Goal: Transaction & Acquisition: Book appointment/travel/reservation

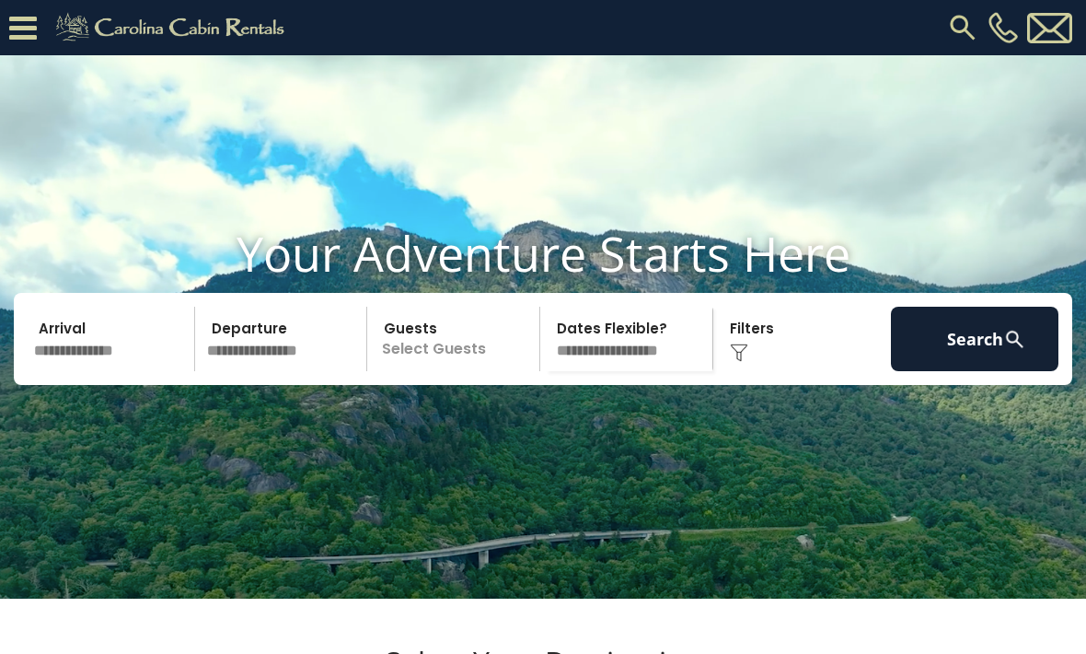
click at [965, 40] on img at bounding box center [963, 27] width 33 height 33
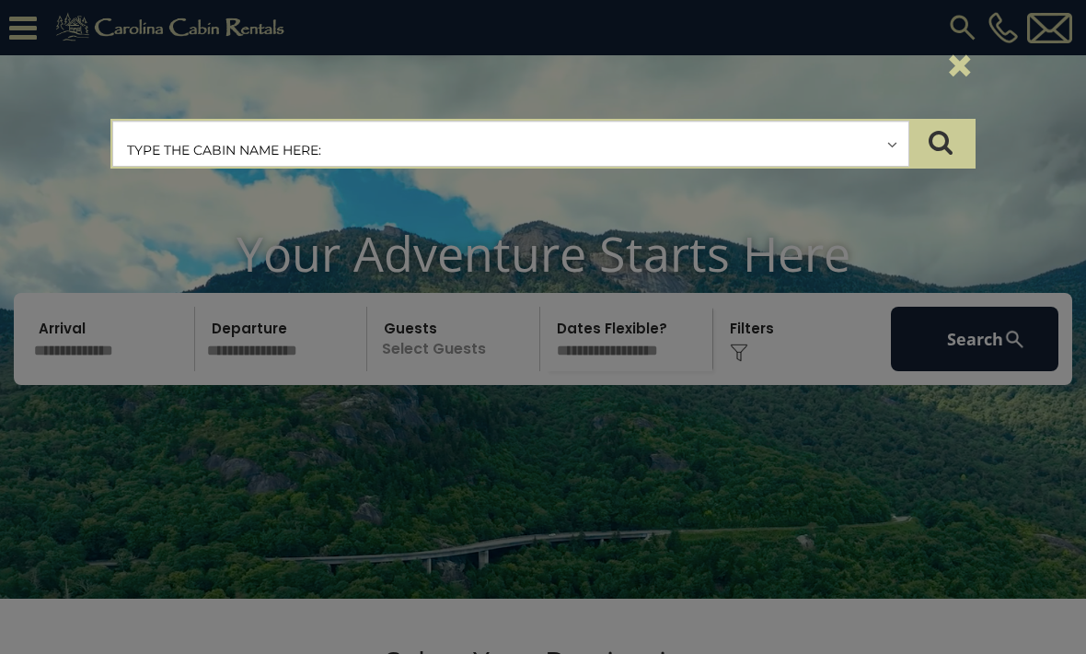
click at [522, 142] on input "text" at bounding box center [511, 145] width 796 height 46
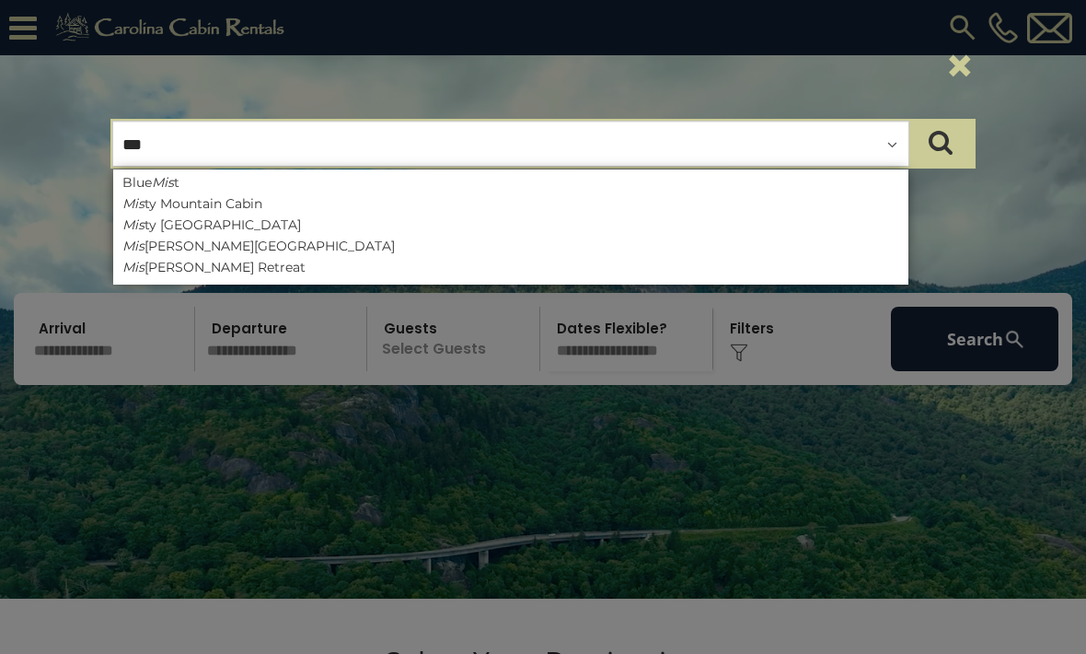
type input "****"
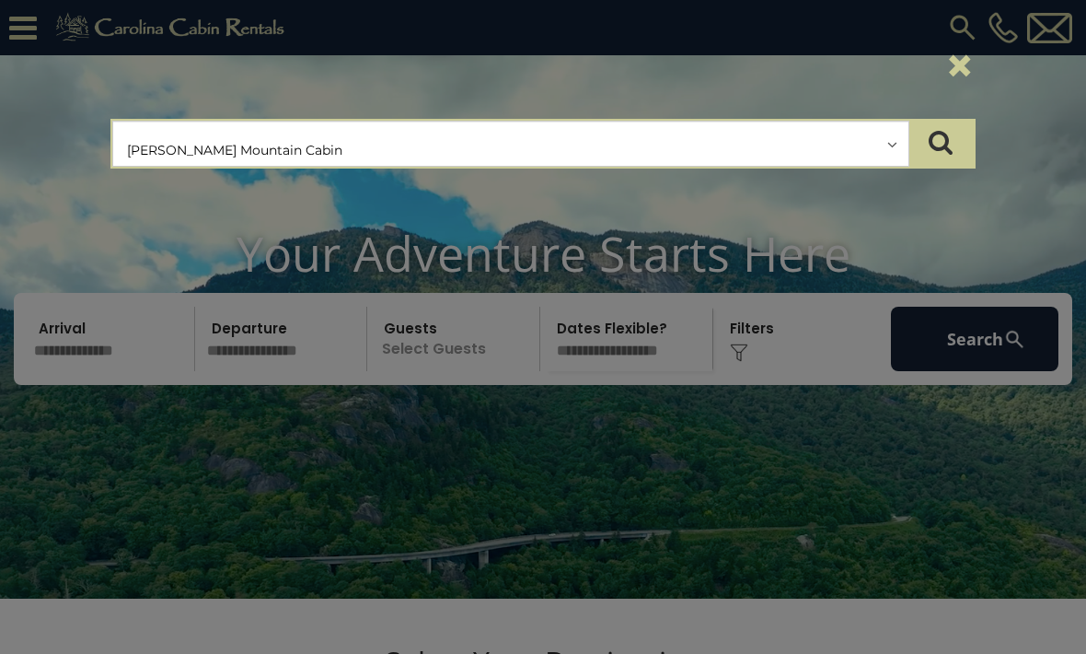
click at [958, 140] on button "submit" at bounding box center [941, 144] width 64 height 46
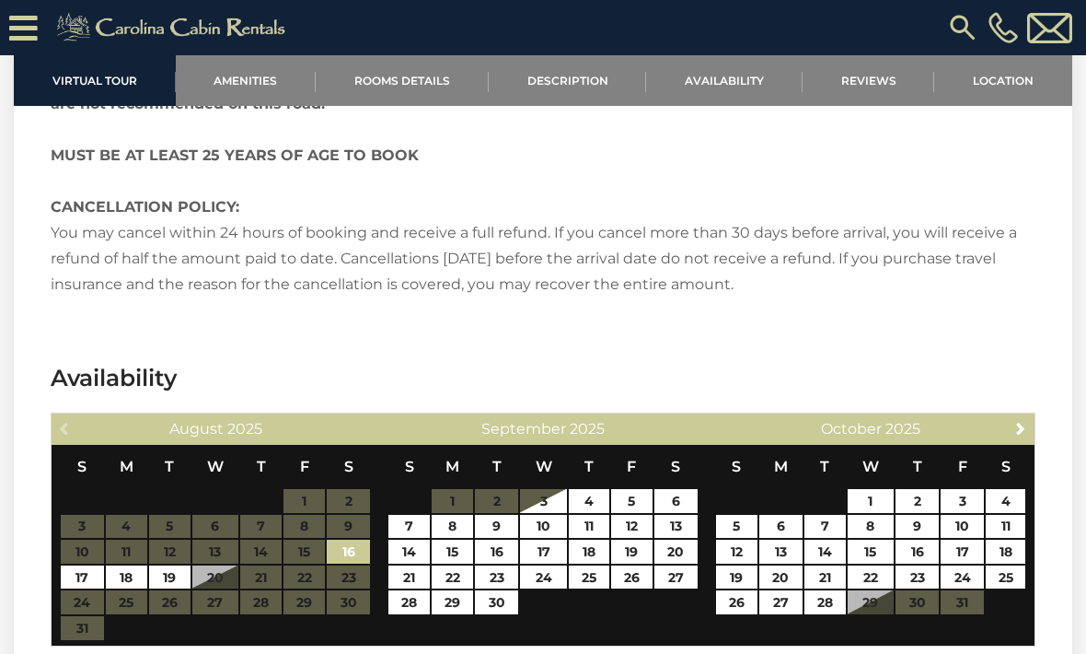
scroll to position [3060, 0]
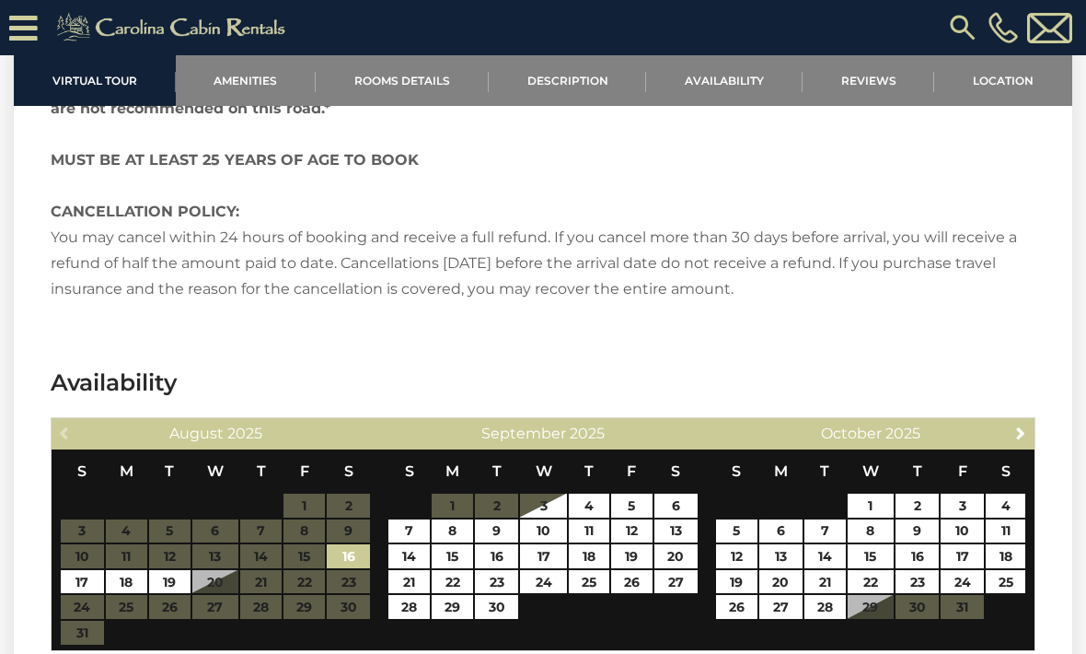
click at [1018, 85] on link "Location" at bounding box center [1004, 80] width 138 height 51
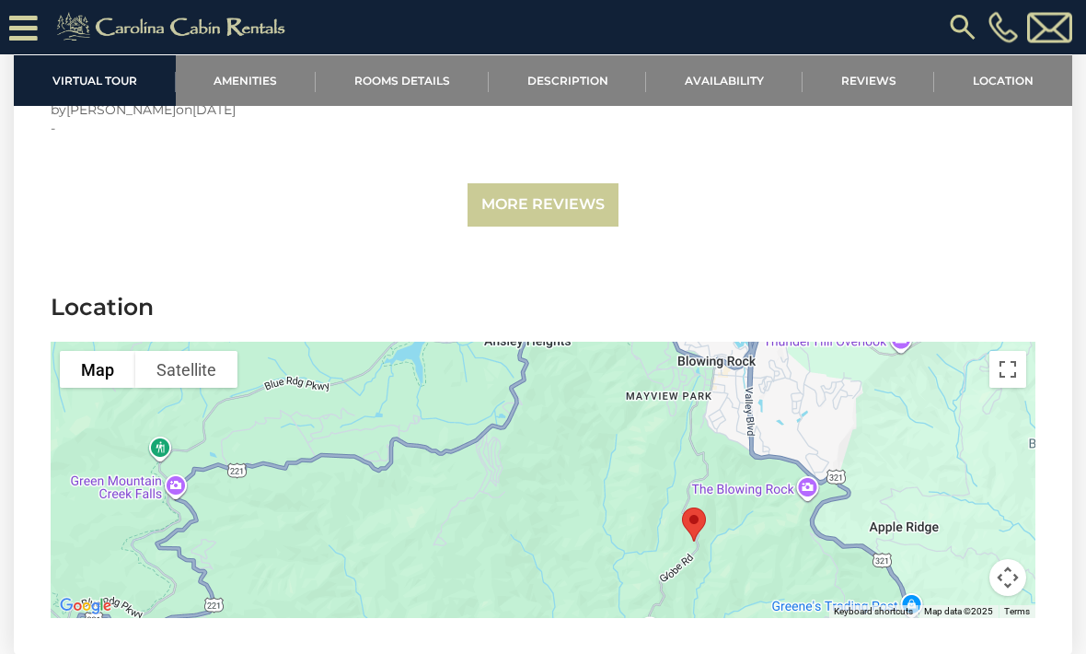
scroll to position [4142, 0]
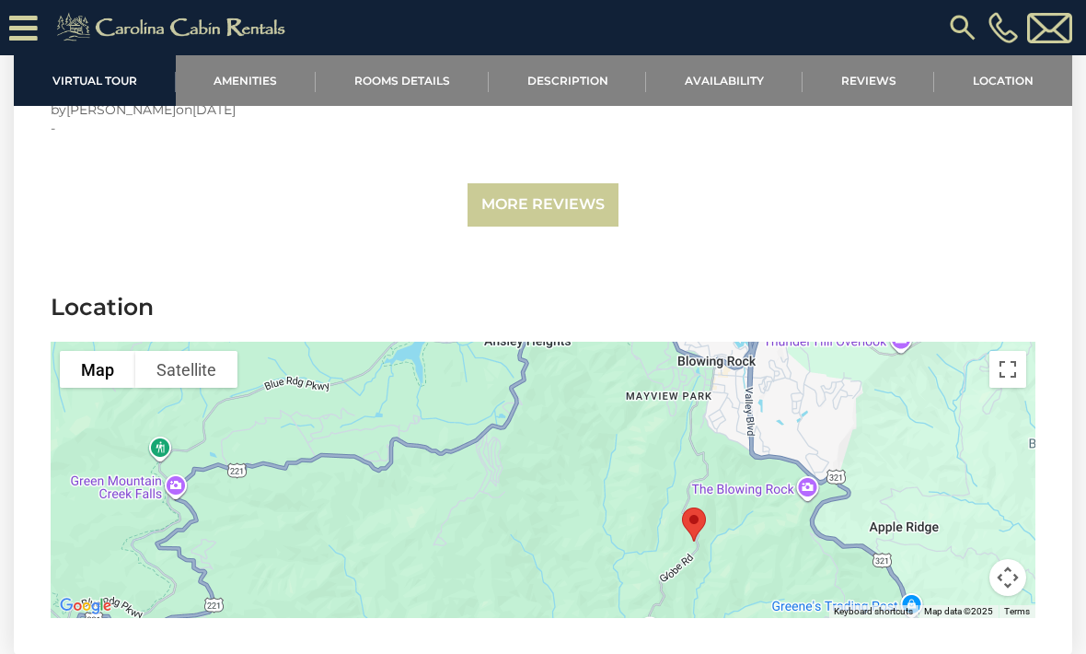
click at [970, 30] on img at bounding box center [963, 27] width 33 height 33
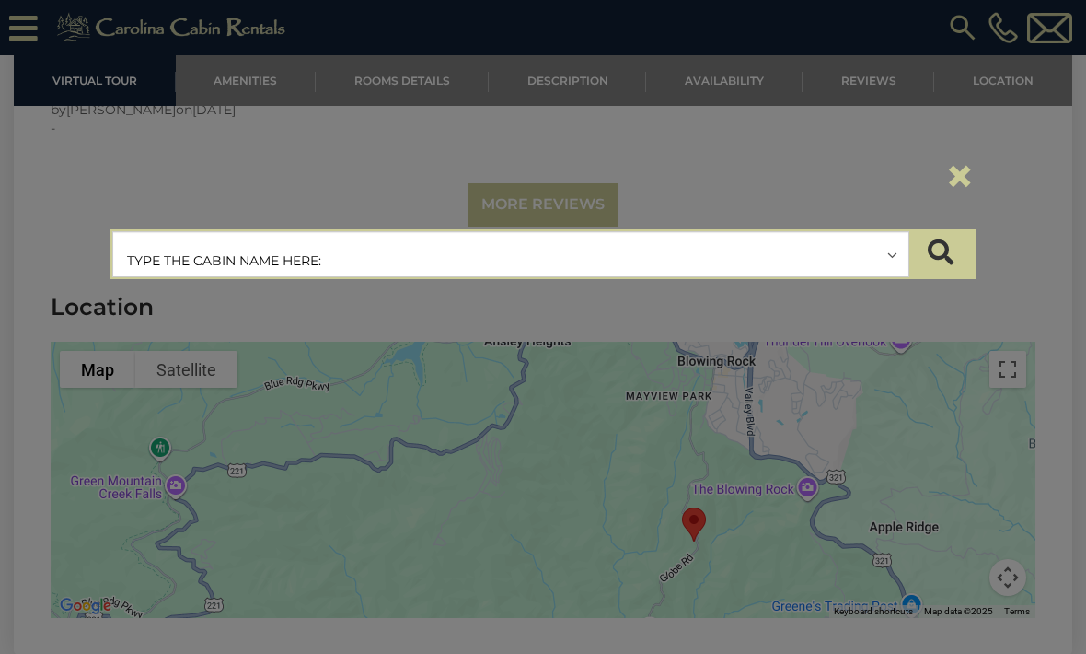
click at [642, 258] on input "text" at bounding box center [511, 255] width 796 height 46
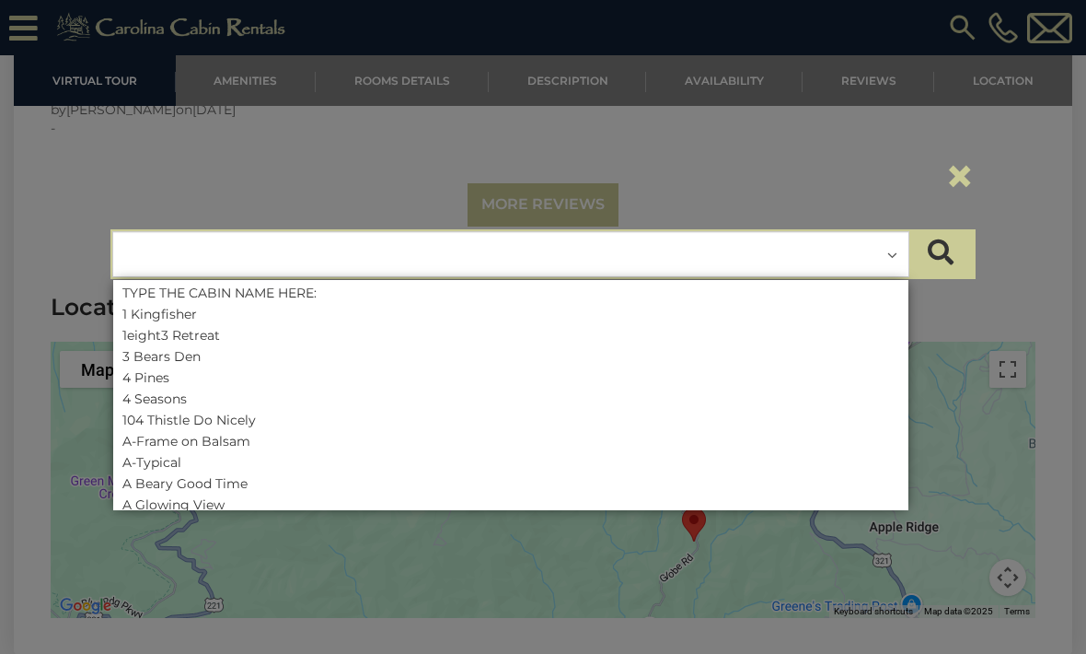
scroll to position [4142, 0]
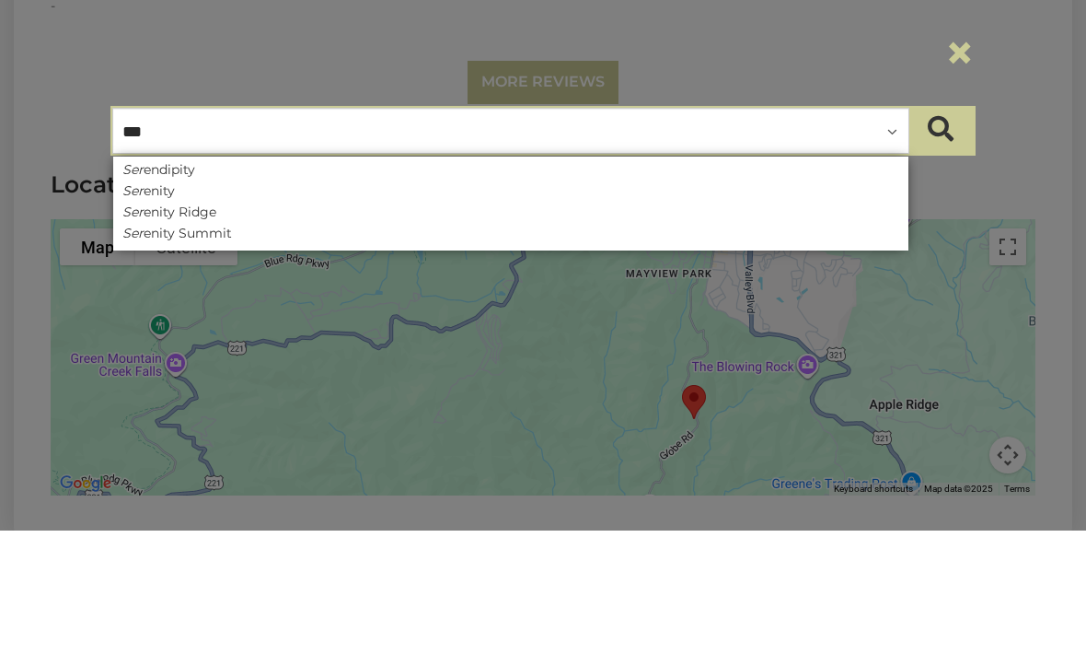
type input "****"
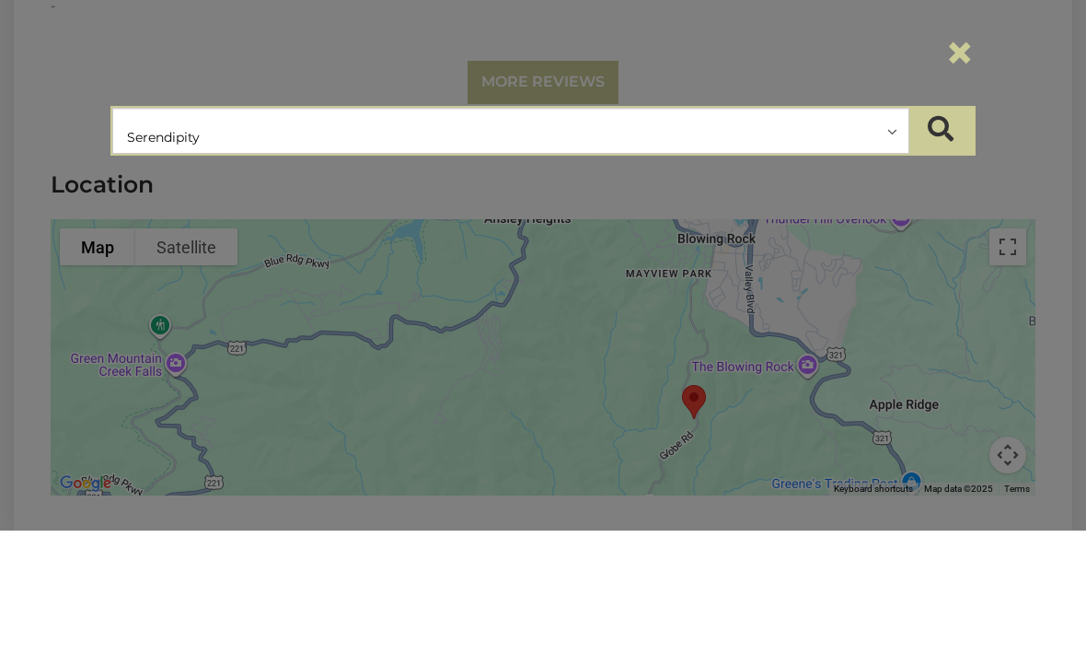
click at [953, 239] on icon "submit" at bounding box center [941, 252] width 26 height 26
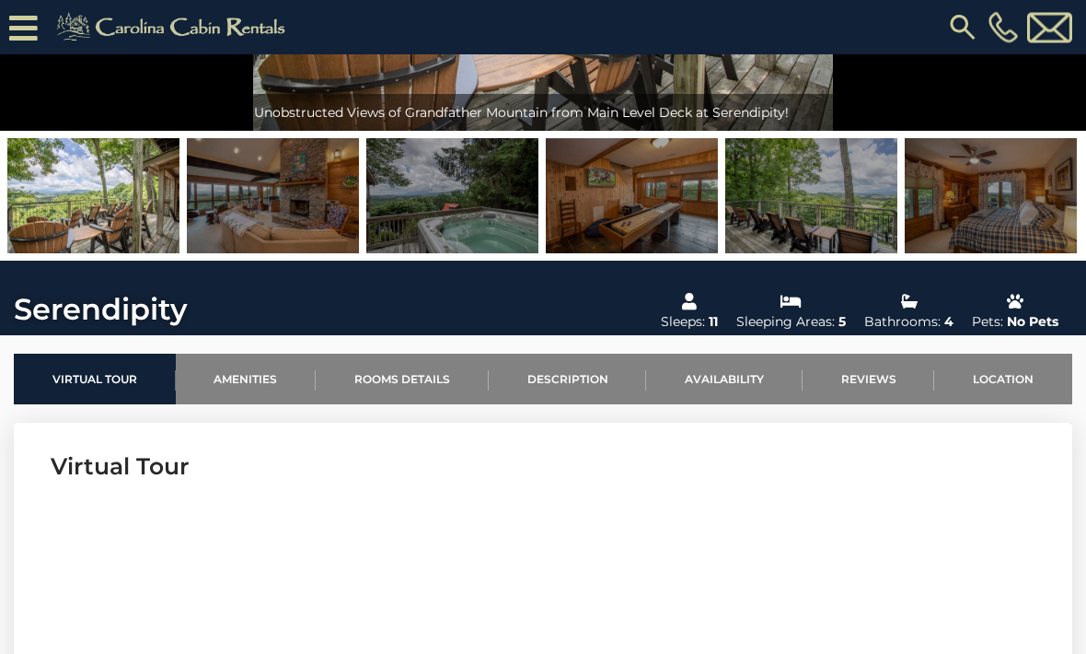
scroll to position [310, 0]
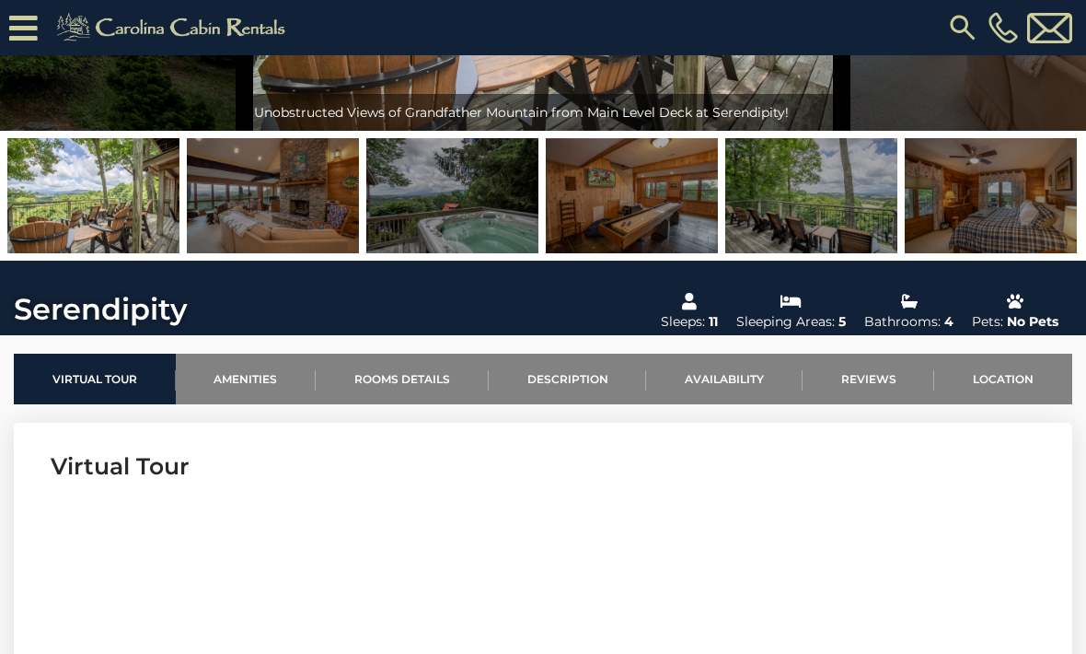
click at [1017, 392] on link "Location" at bounding box center [1004, 379] width 138 height 51
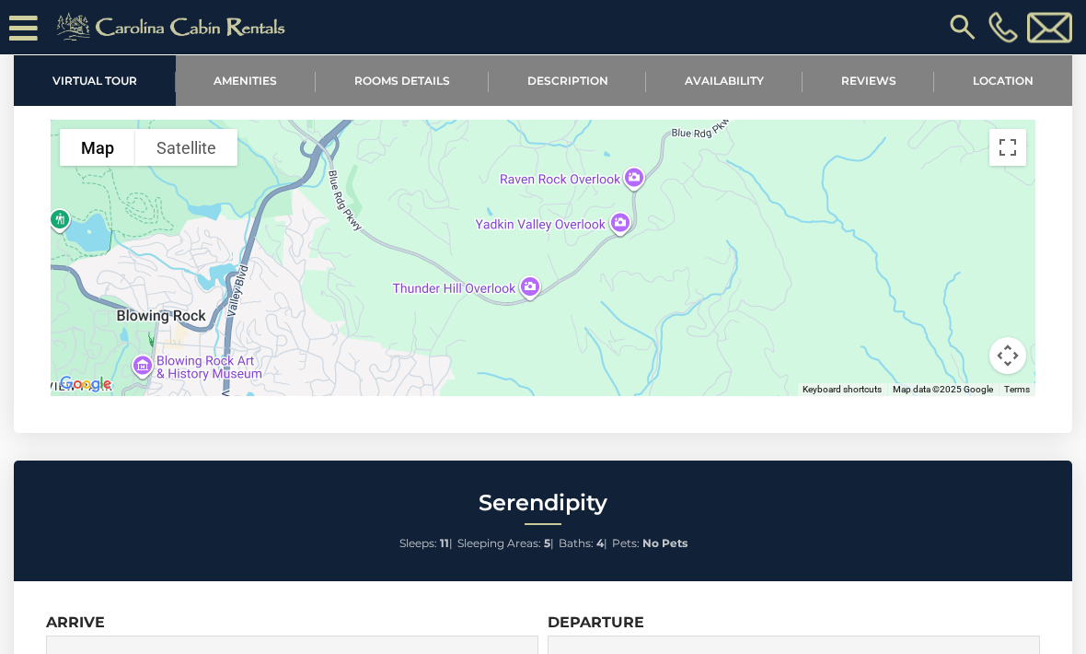
scroll to position [5787, 0]
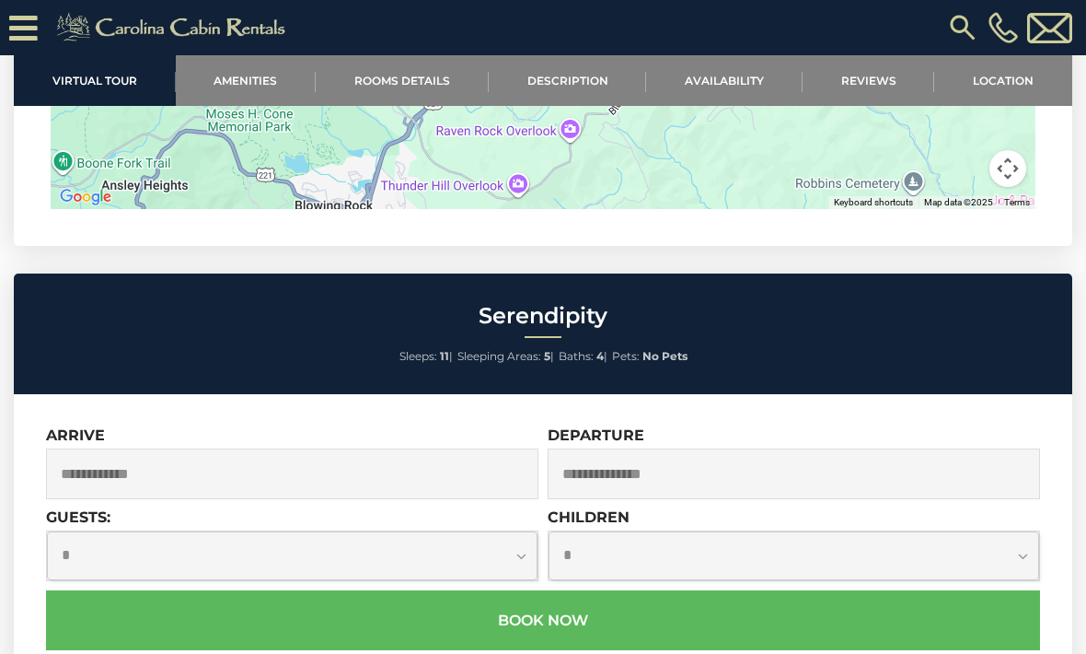
click at [738, 87] on link "Availability" at bounding box center [724, 80] width 157 height 51
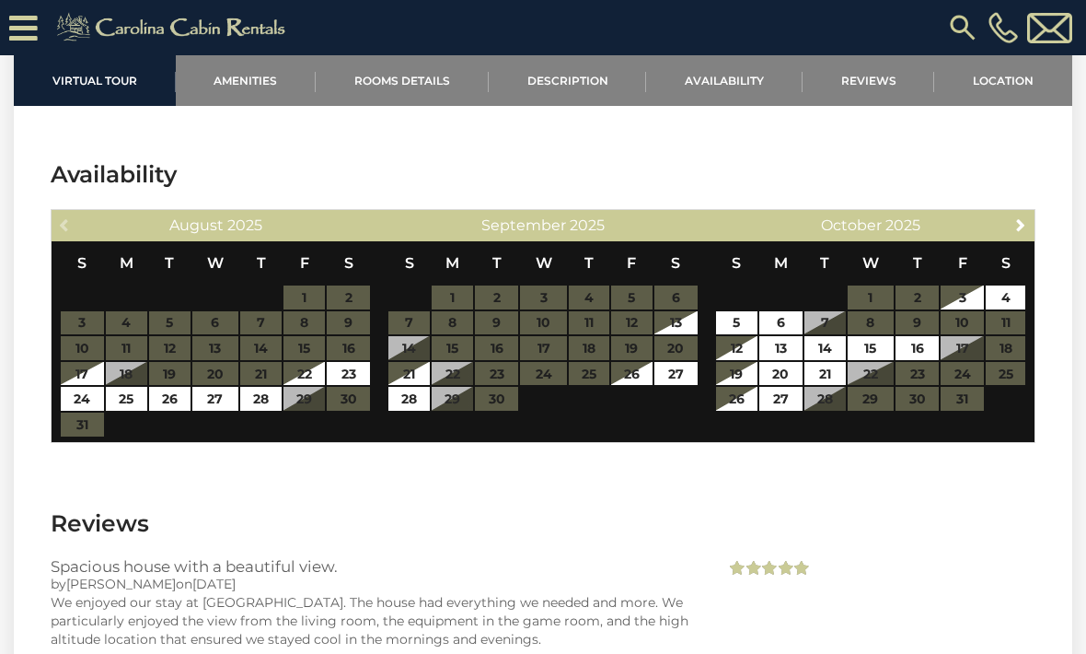
scroll to position [4786, 0]
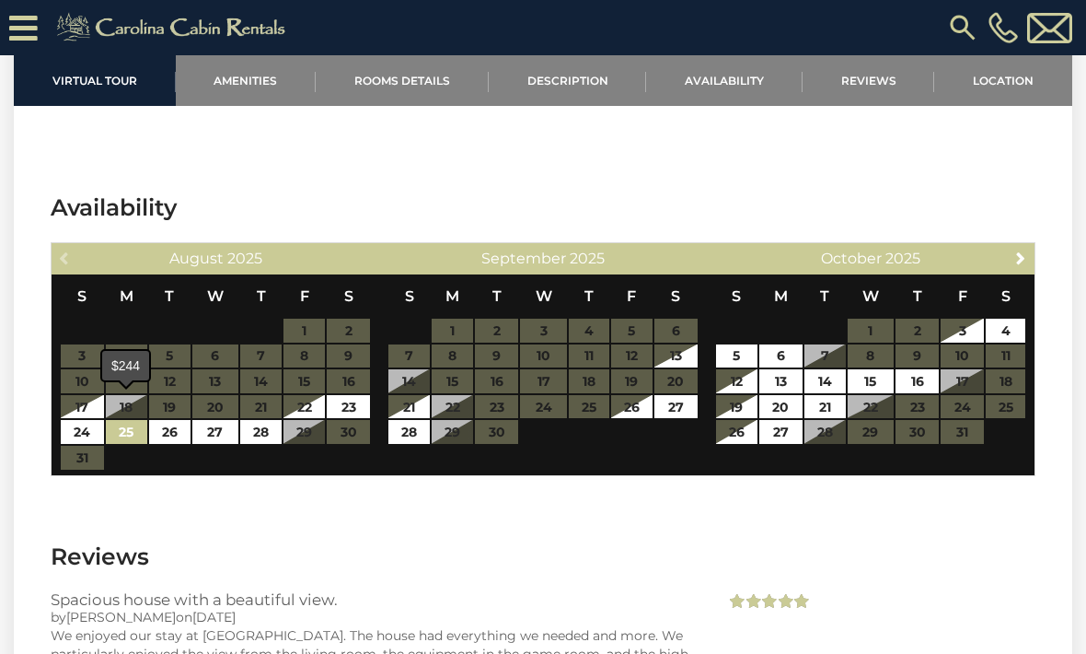
click at [131, 420] on link "25" at bounding box center [126, 432] width 41 height 24
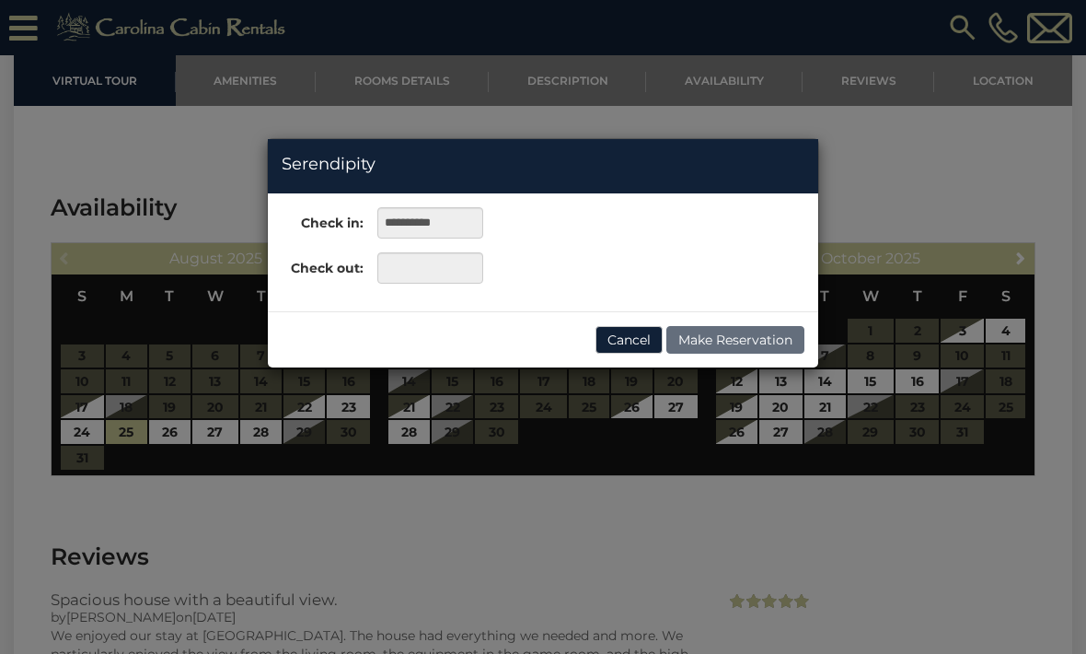
click at [629, 343] on button "Cancel" at bounding box center [629, 340] width 67 height 28
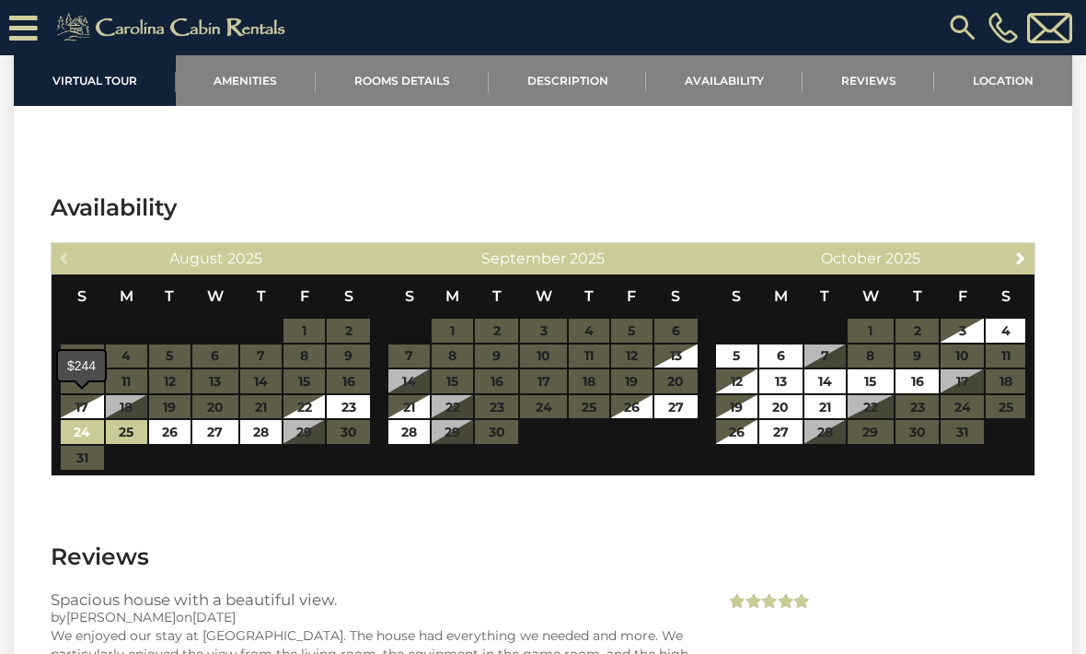
click at [82, 420] on link "24" at bounding box center [82, 432] width 43 height 24
type input "**********"
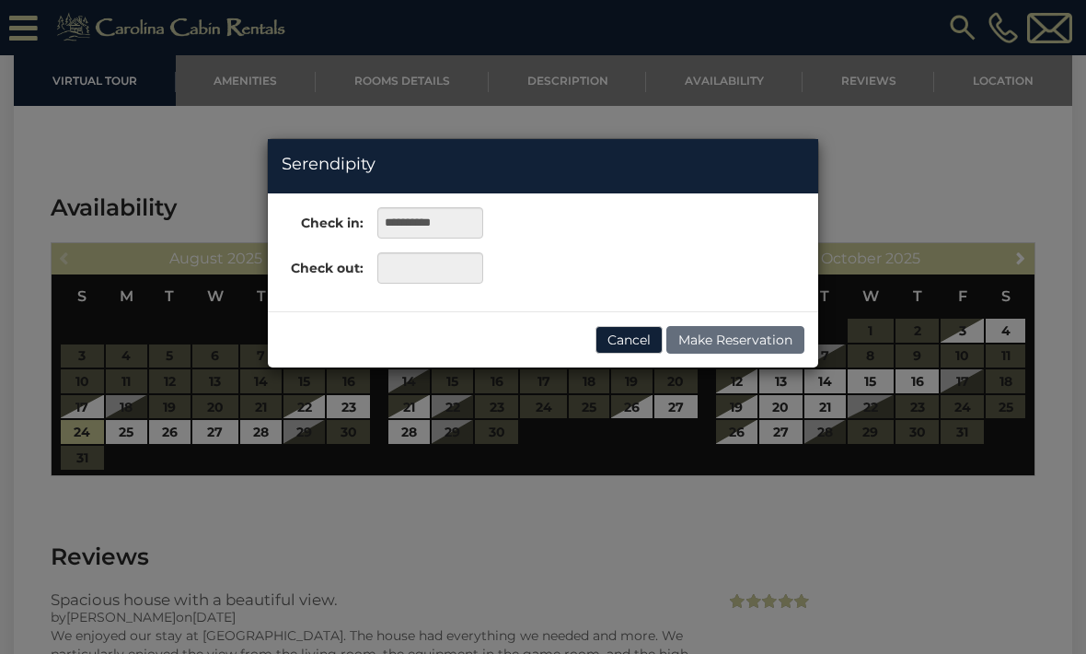
click at [649, 346] on button "Cancel" at bounding box center [629, 340] width 67 height 28
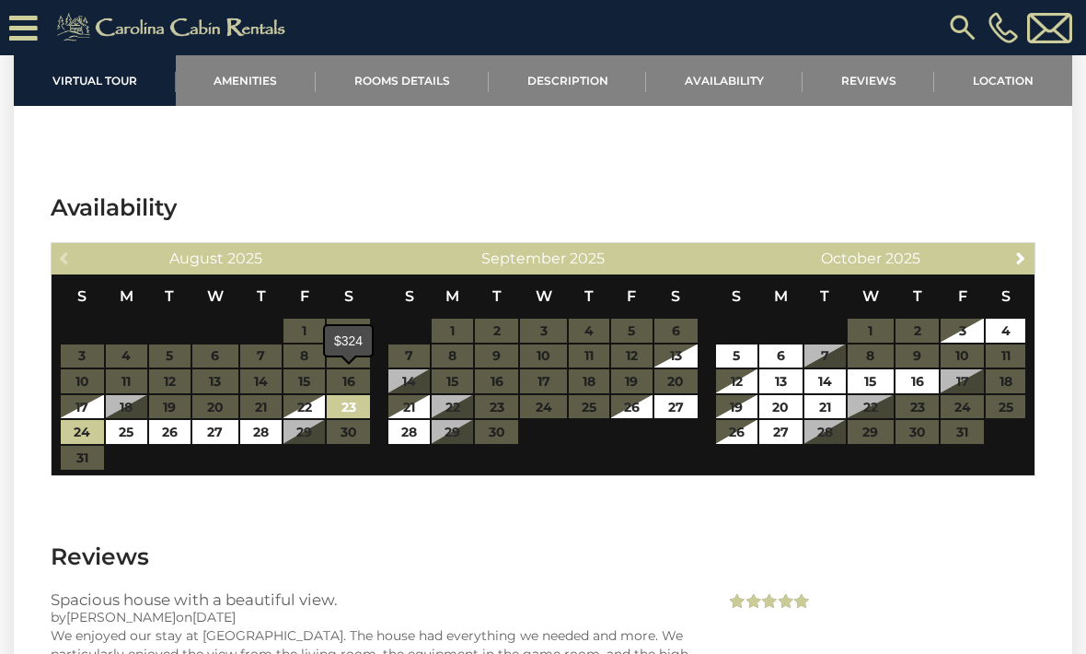
click at [353, 395] on link "23" at bounding box center [348, 407] width 43 height 24
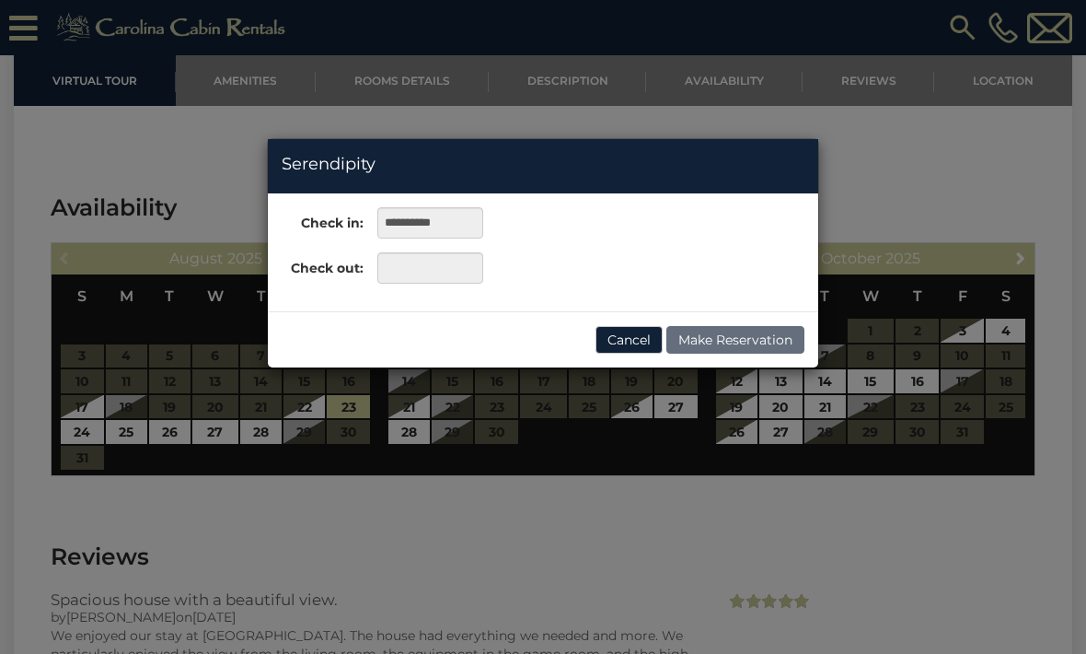
click at [263, 418] on div "**********" at bounding box center [543, 327] width 1086 height 654
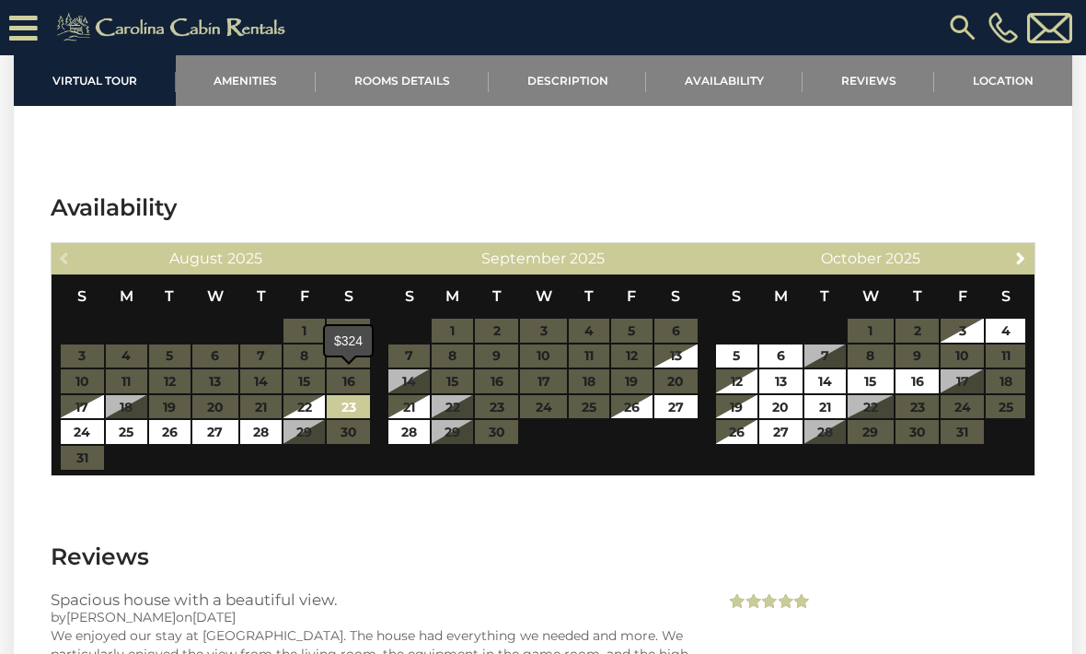
click at [352, 395] on link "23" at bounding box center [348, 407] width 43 height 24
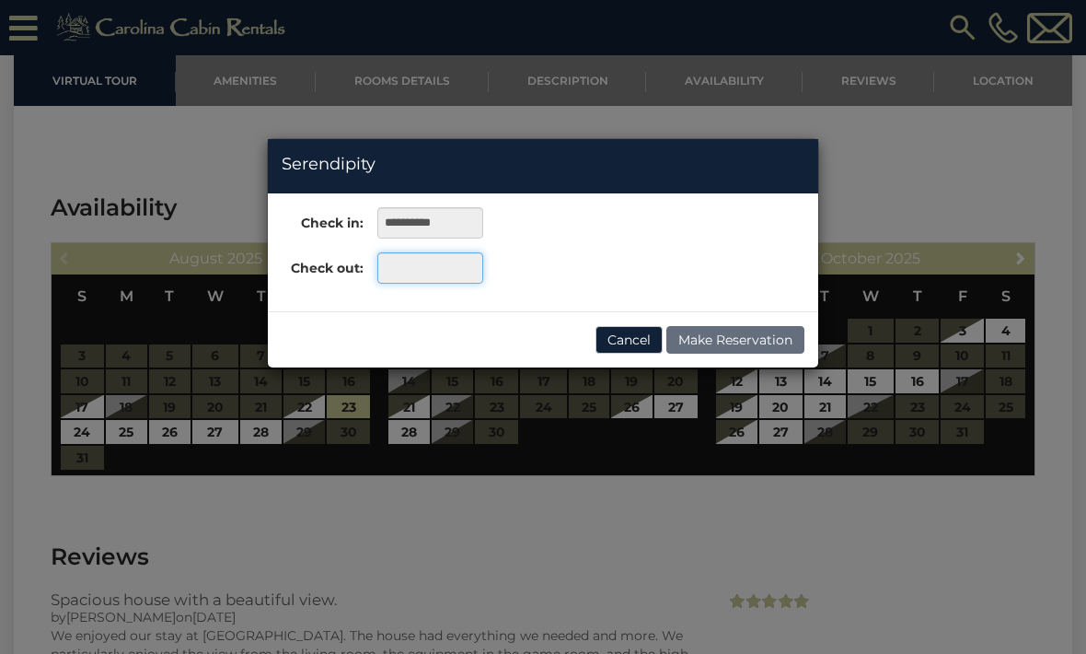
click at [461, 271] on input "text" at bounding box center [431, 267] width 106 height 31
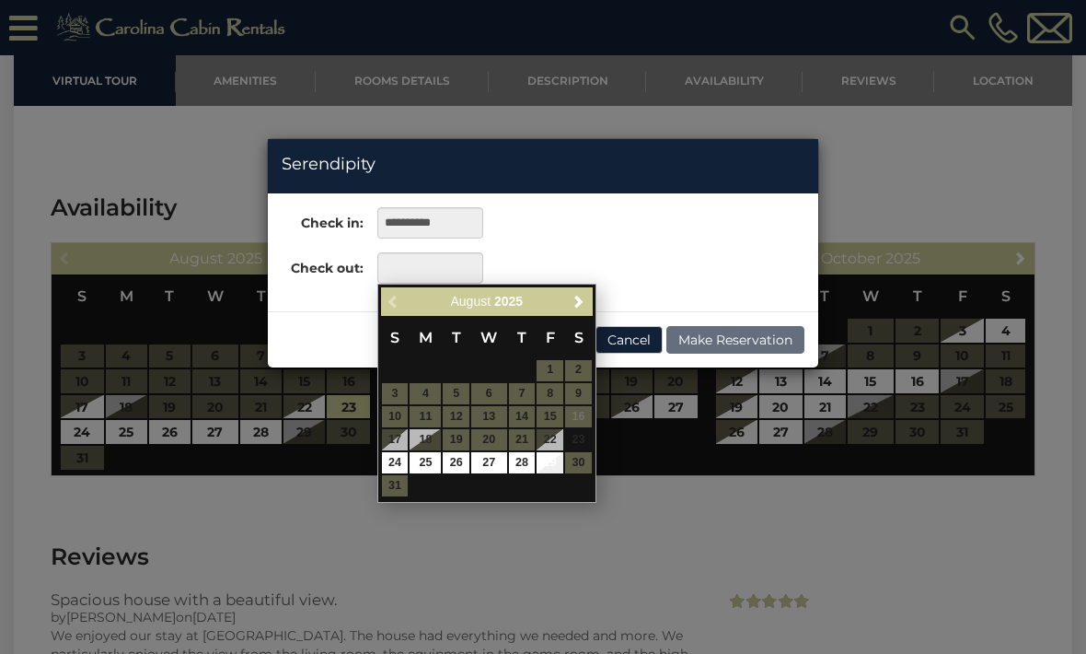
click at [561, 466] on link "29" at bounding box center [550, 462] width 27 height 21
type input "**********"
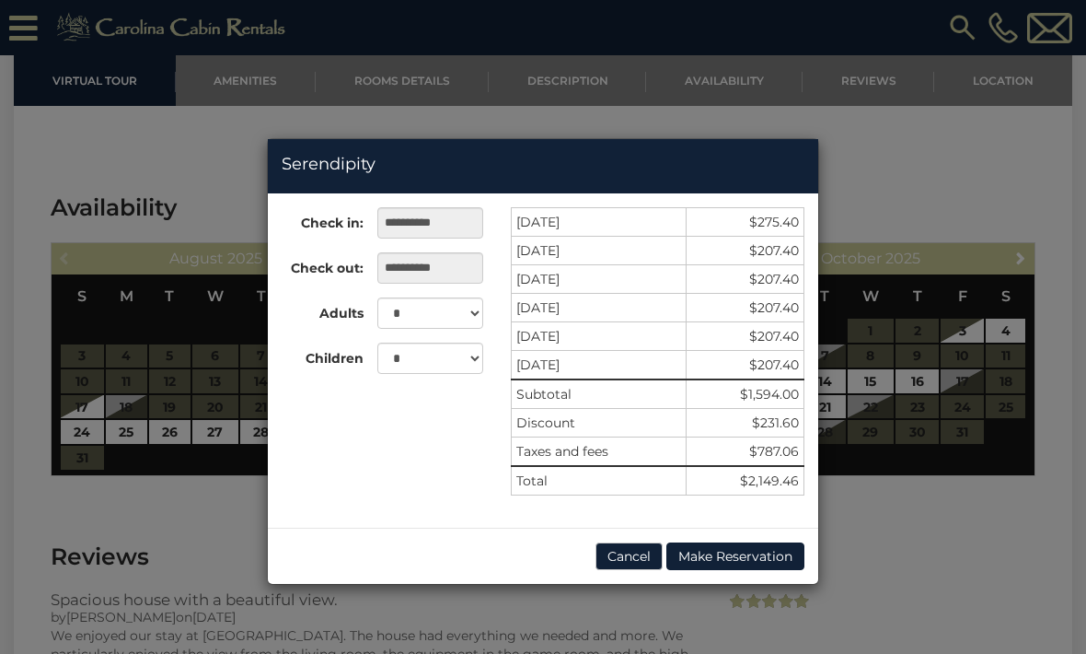
click at [628, 556] on button "Cancel" at bounding box center [629, 556] width 67 height 28
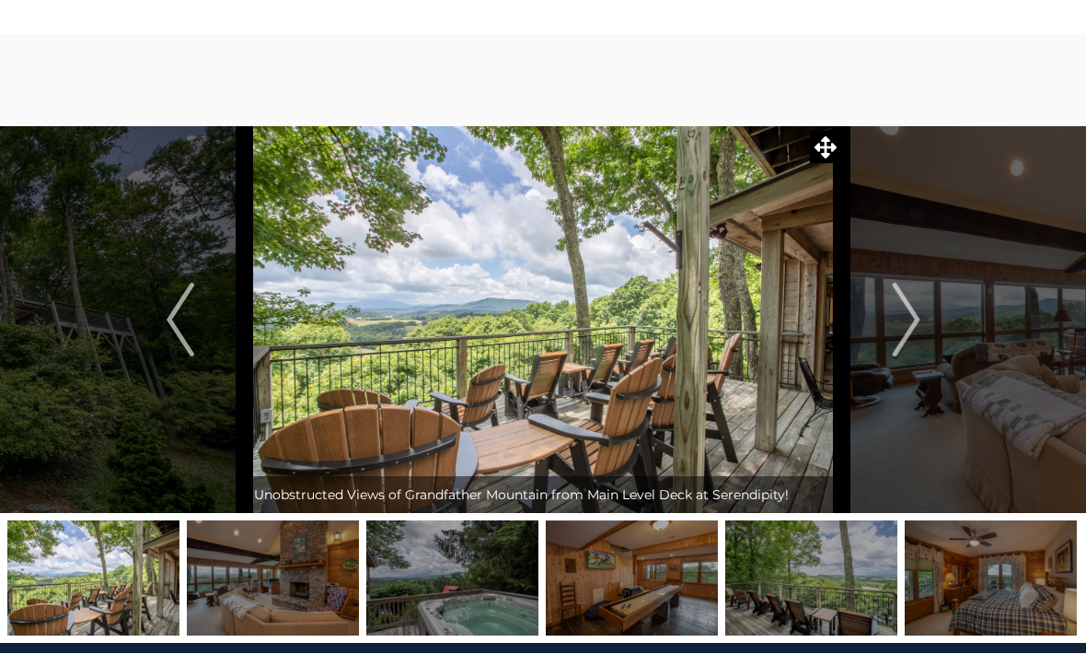
scroll to position [76, 0]
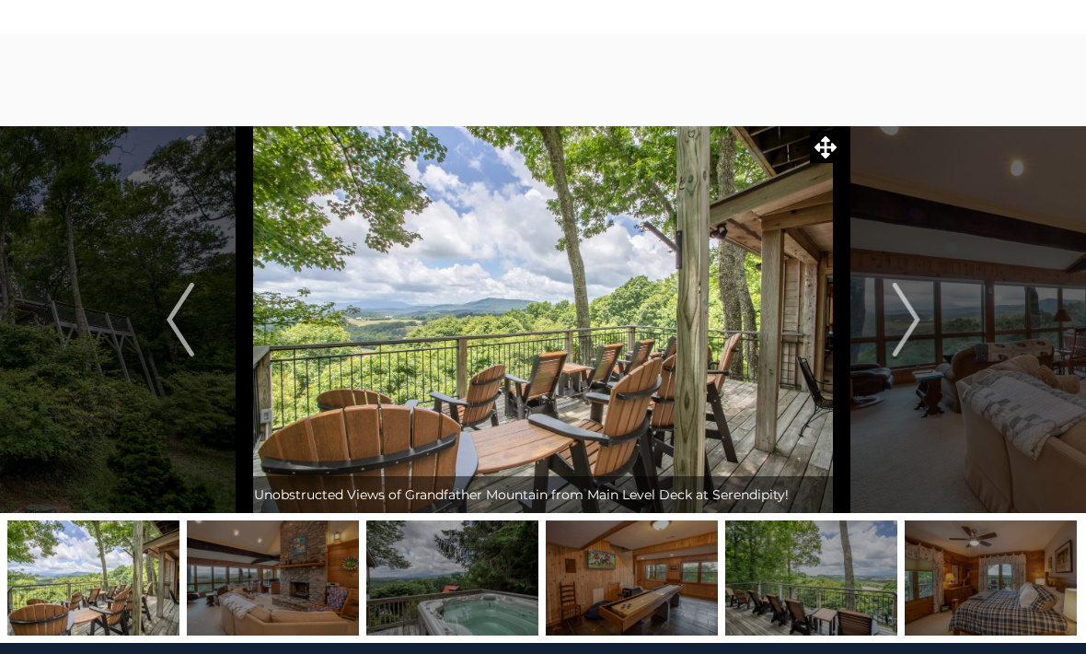
click at [903, 347] on img "Next" at bounding box center [906, 320] width 28 height 74
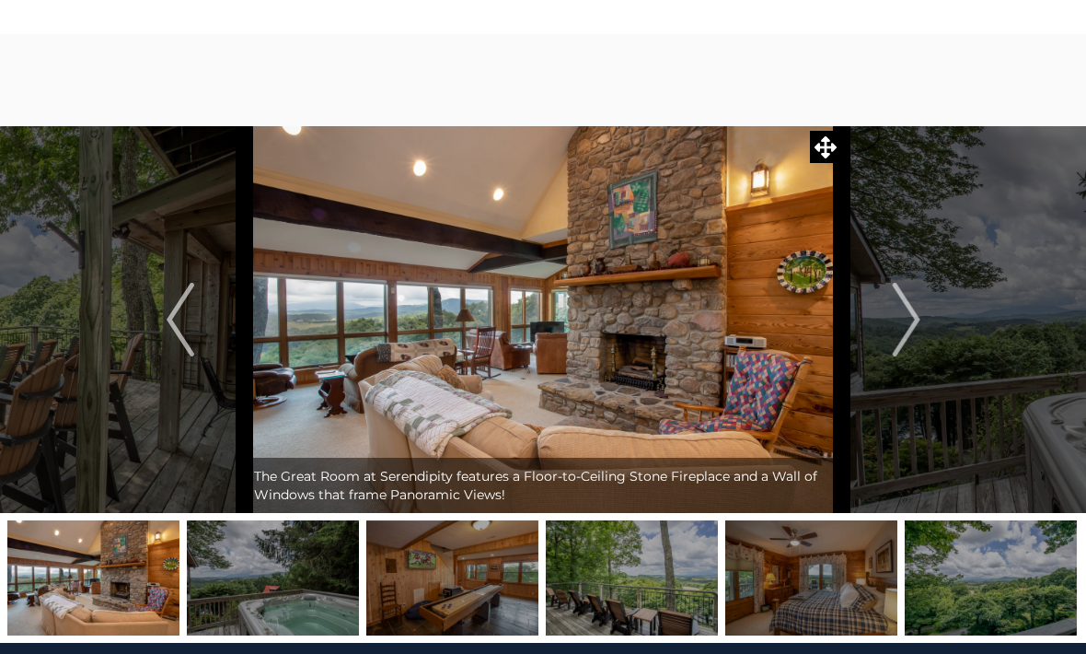
click at [904, 335] on img "Next" at bounding box center [906, 320] width 28 height 74
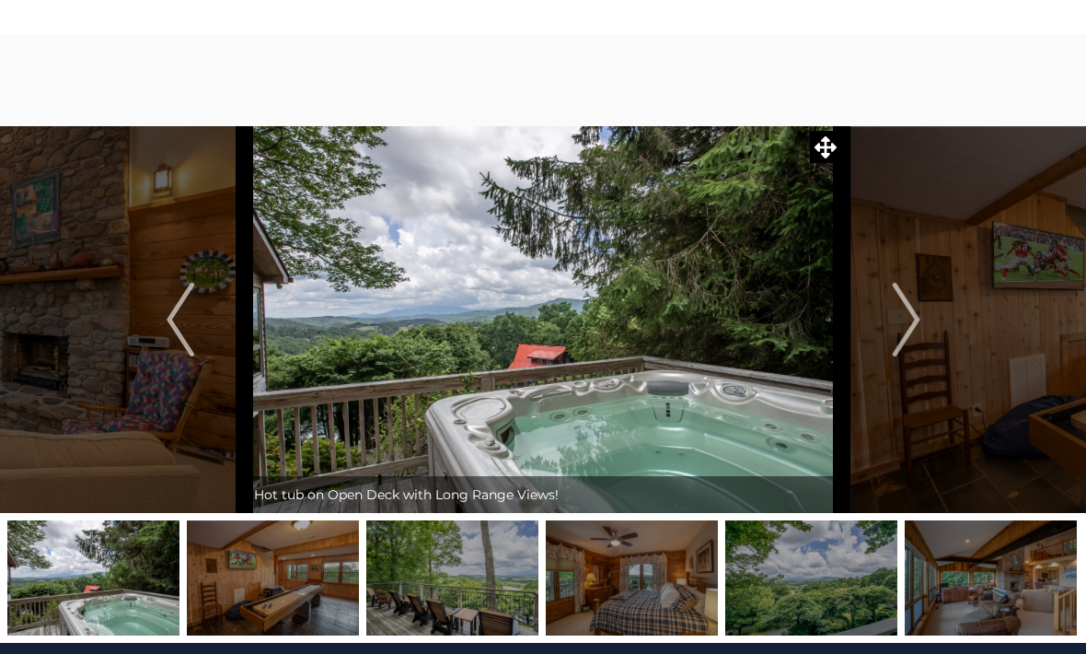
click at [902, 337] on img "Next" at bounding box center [906, 320] width 28 height 74
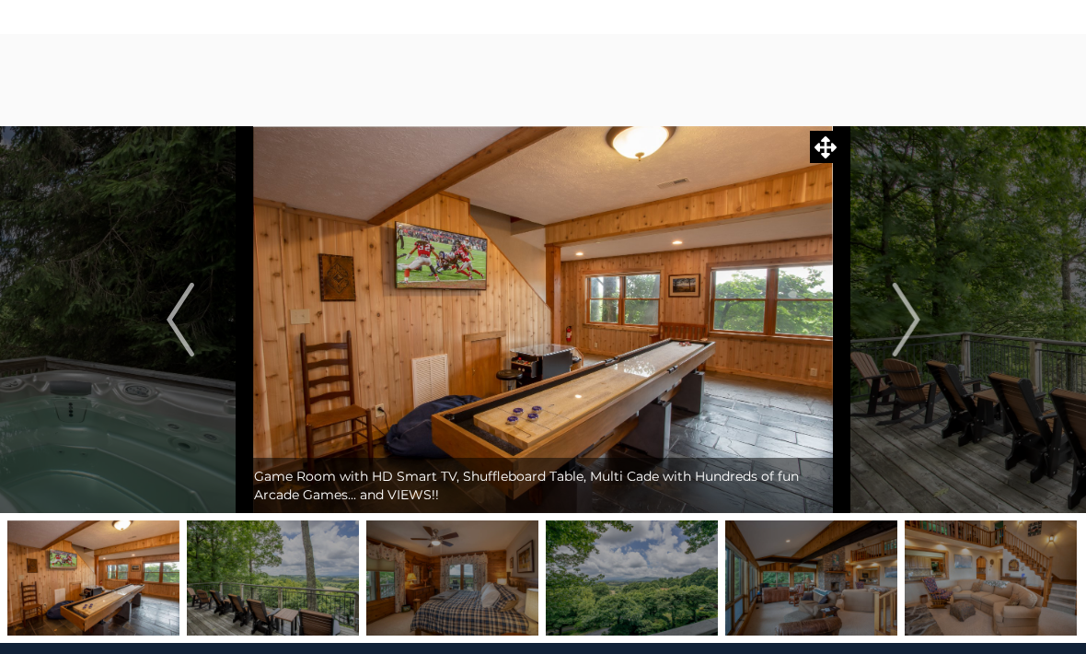
click at [900, 335] on img "Next" at bounding box center [906, 320] width 28 height 74
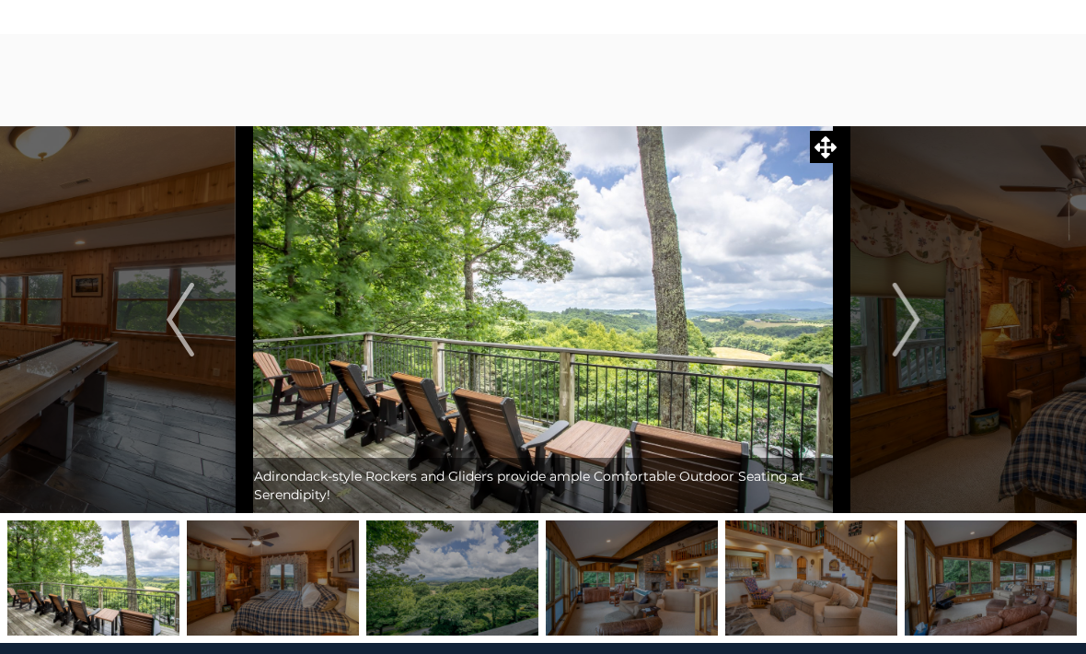
click at [897, 336] on img "Next" at bounding box center [906, 320] width 28 height 74
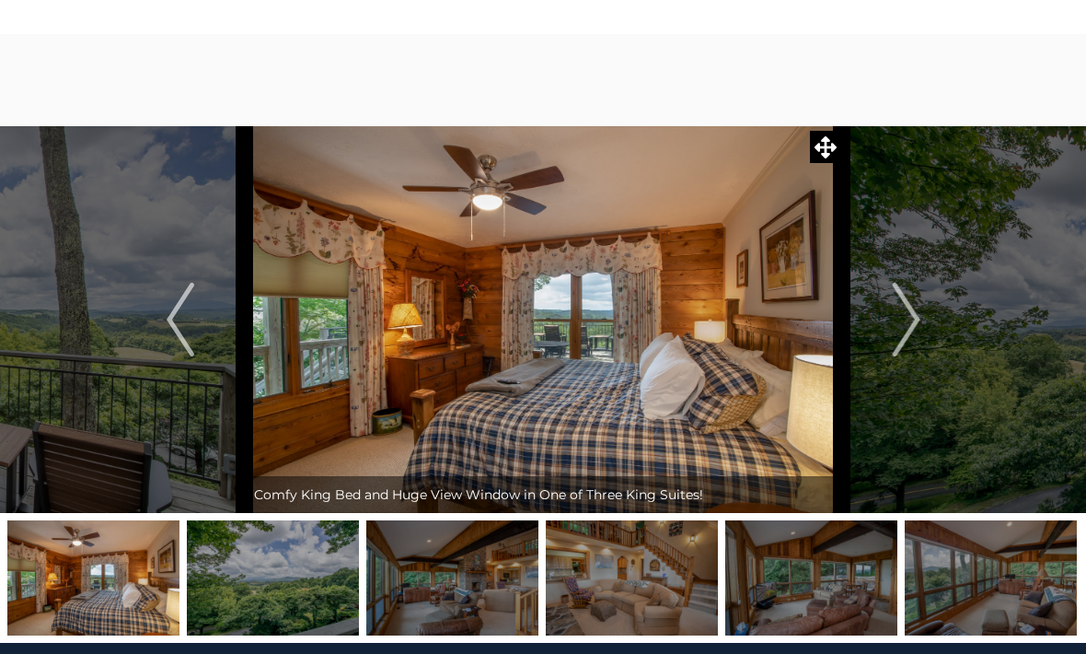
click at [900, 334] on img "Next" at bounding box center [906, 320] width 28 height 74
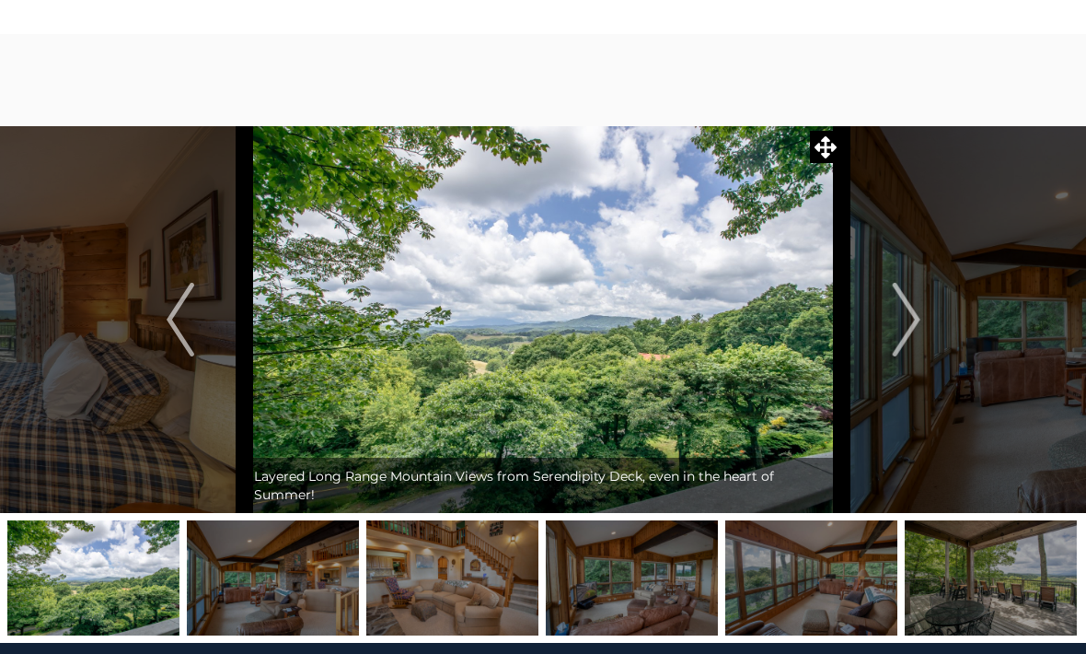
click at [900, 334] on img "Next" at bounding box center [906, 320] width 28 height 74
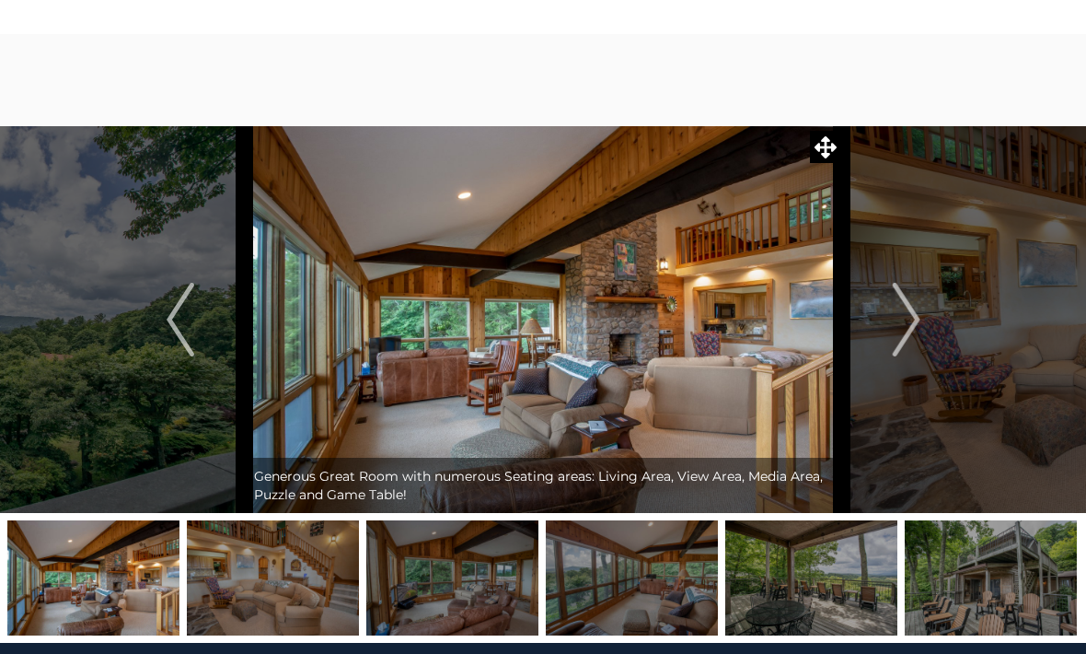
click at [170, 321] on img "Previous" at bounding box center [181, 320] width 28 height 74
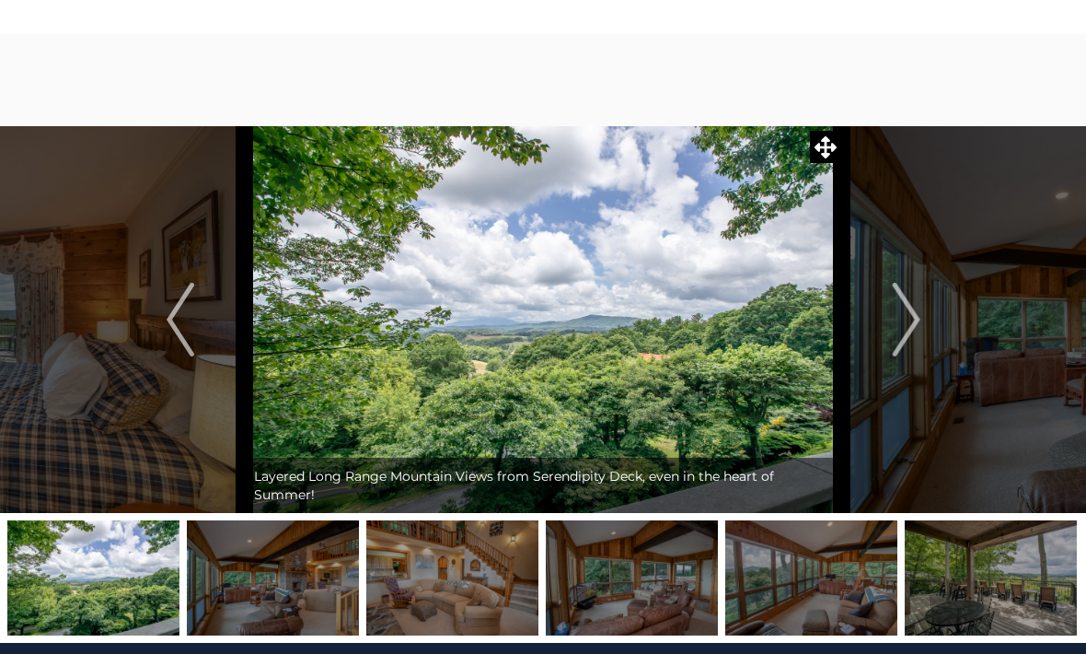
click at [906, 335] on img "Next" at bounding box center [906, 320] width 28 height 74
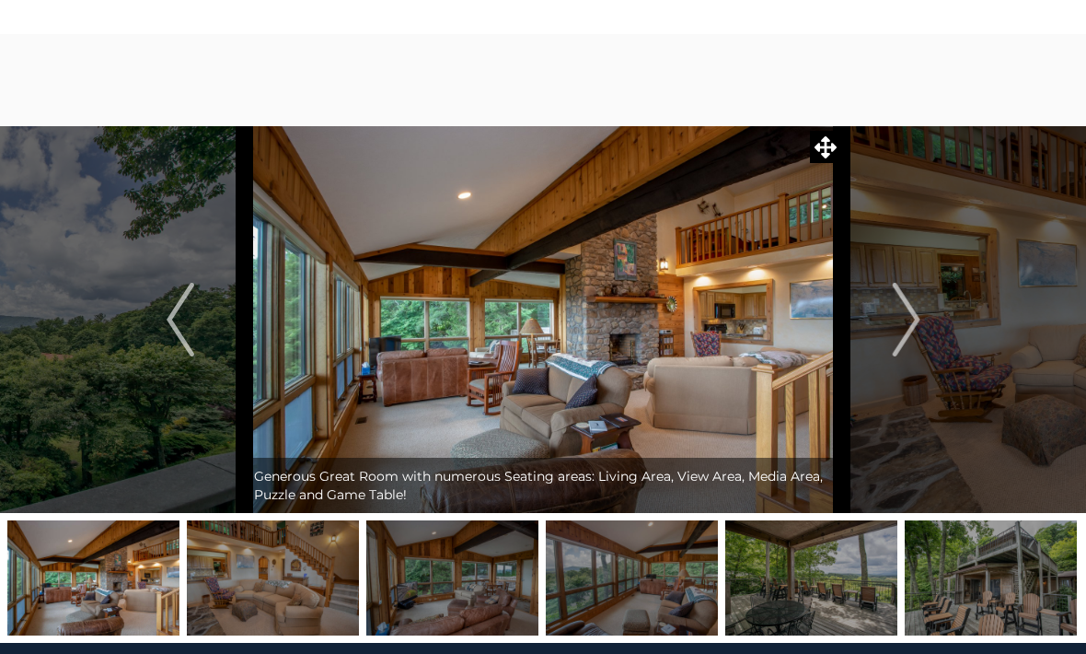
click at [906, 334] on img "Next" at bounding box center [906, 320] width 28 height 74
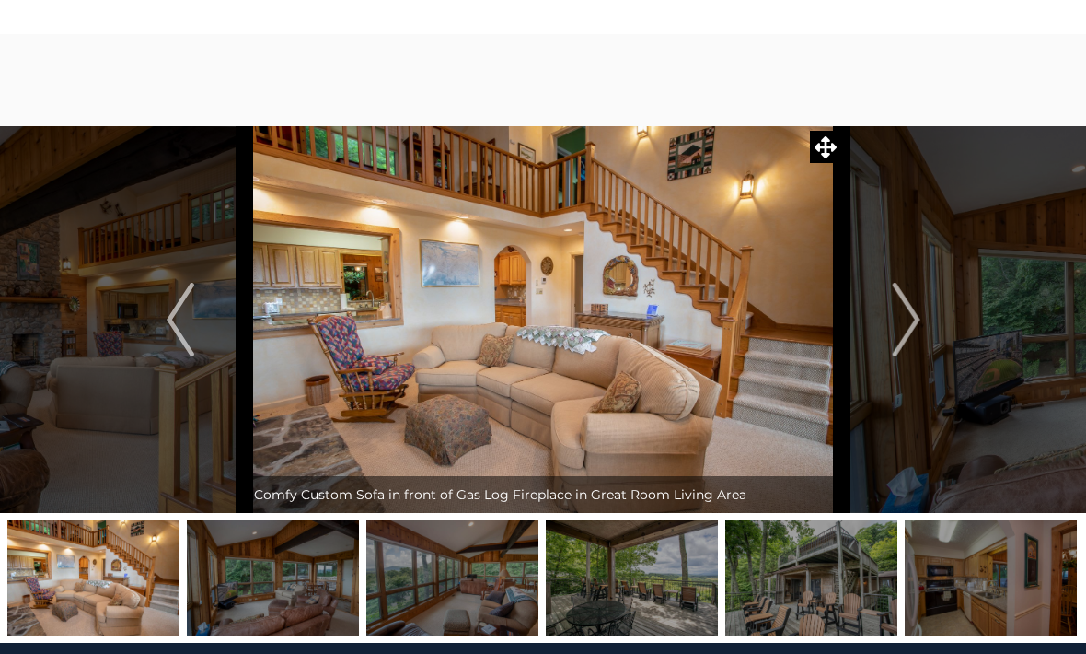
click at [903, 333] on img "Next" at bounding box center [906, 320] width 28 height 74
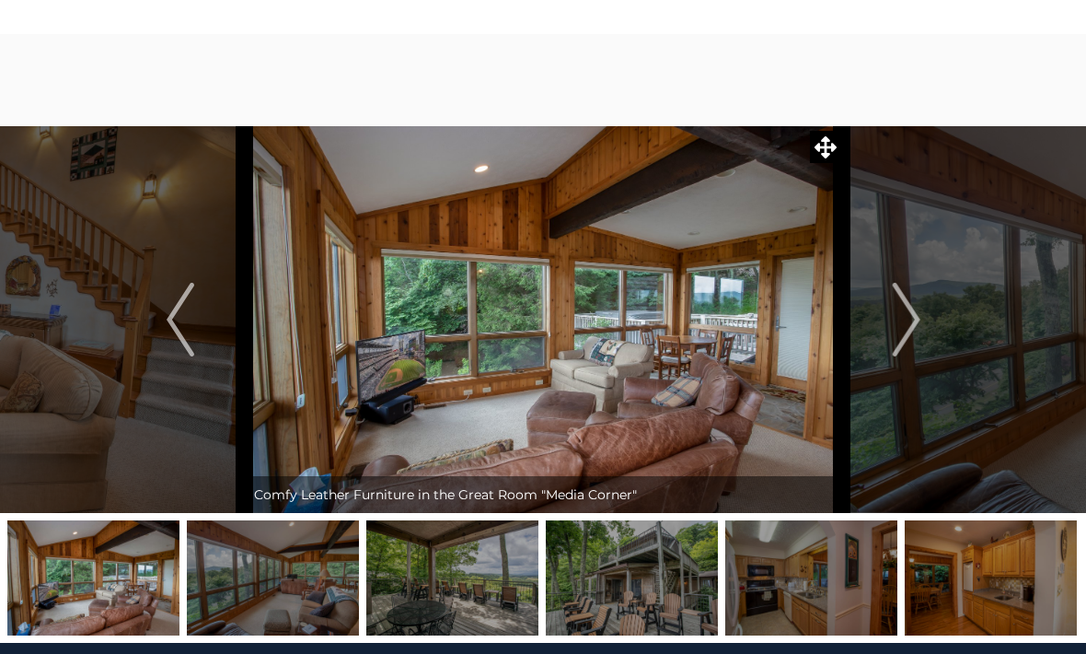
click at [901, 333] on img "Next" at bounding box center [906, 320] width 28 height 74
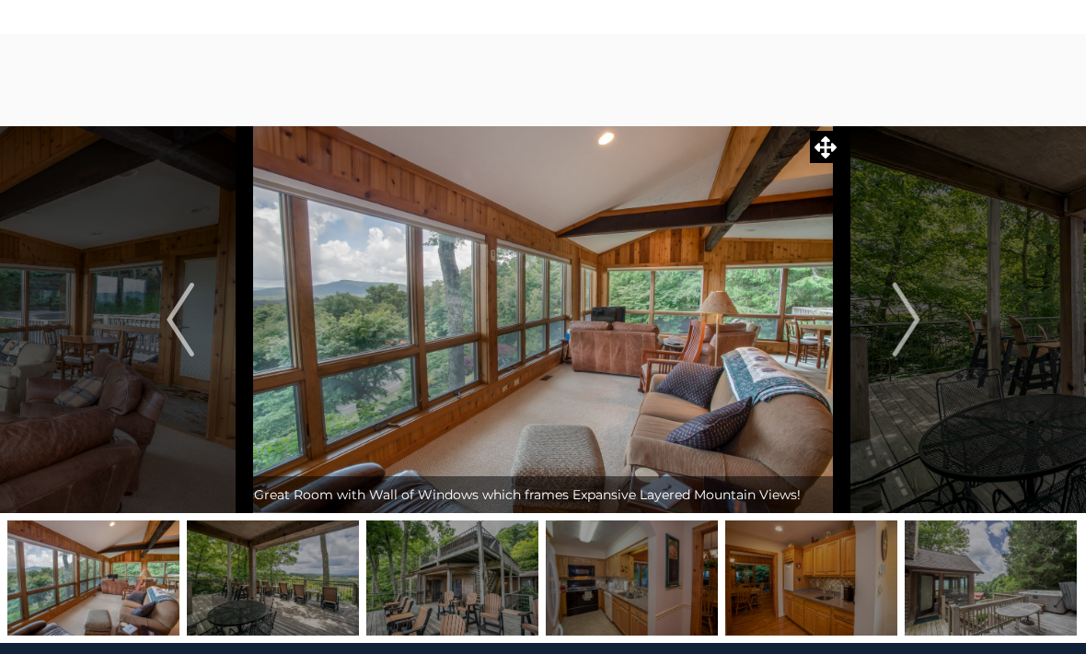
click at [904, 331] on img "Next" at bounding box center [906, 320] width 28 height 74
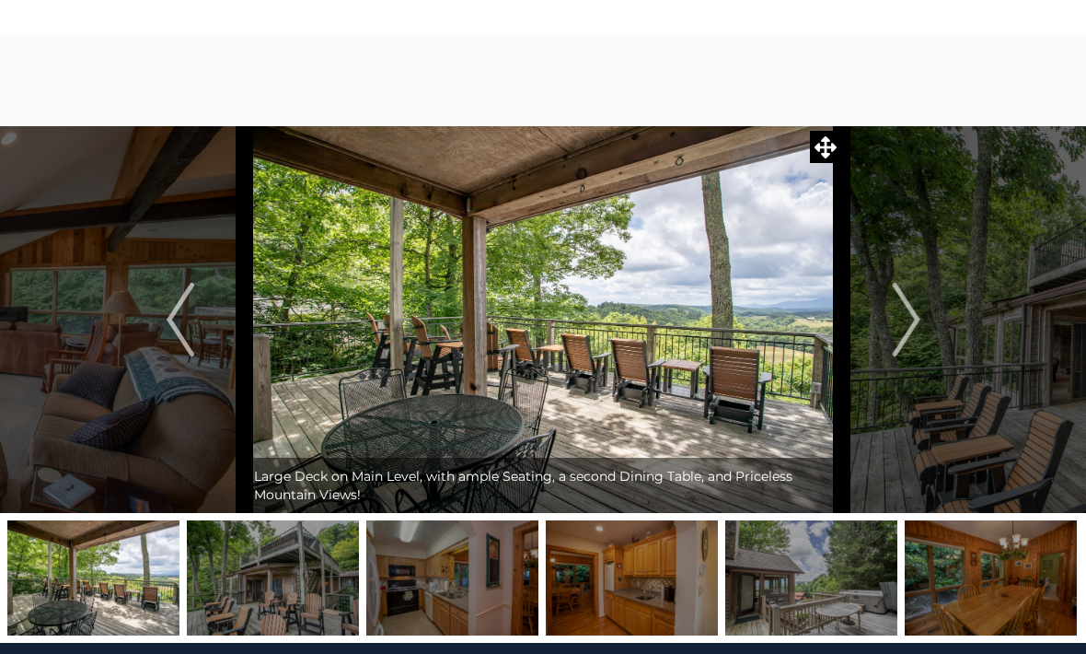
click at [905, 330] on img "Next" at bounding box center [906, 320] width 28 height 74
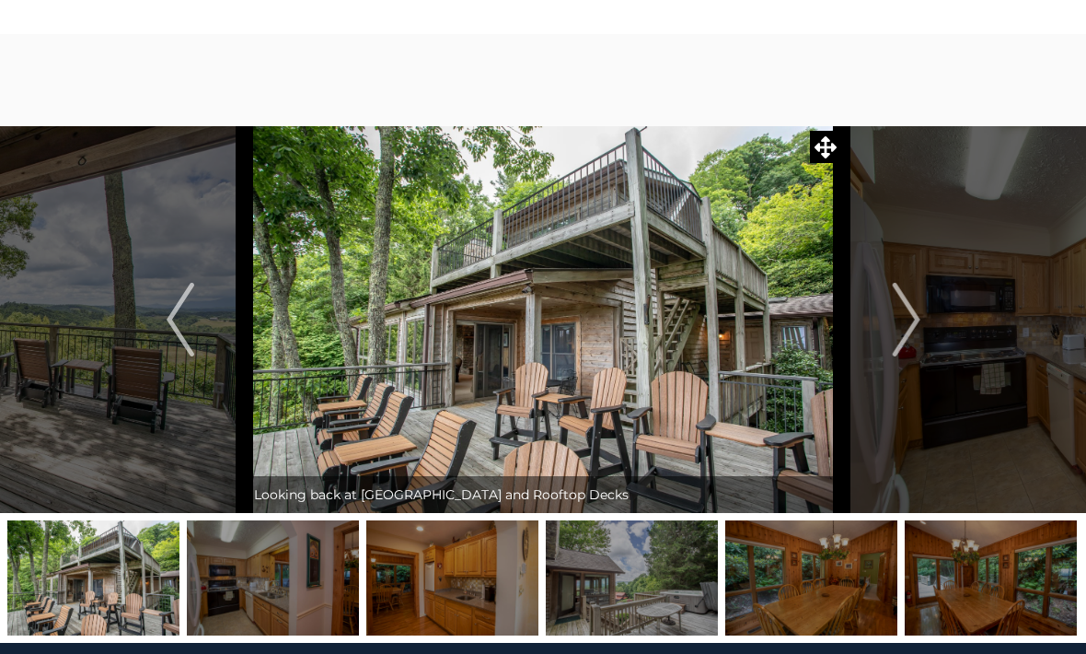
click at [904, 330] on img "Next" at bounding box center [906, 320] width 28 height 74
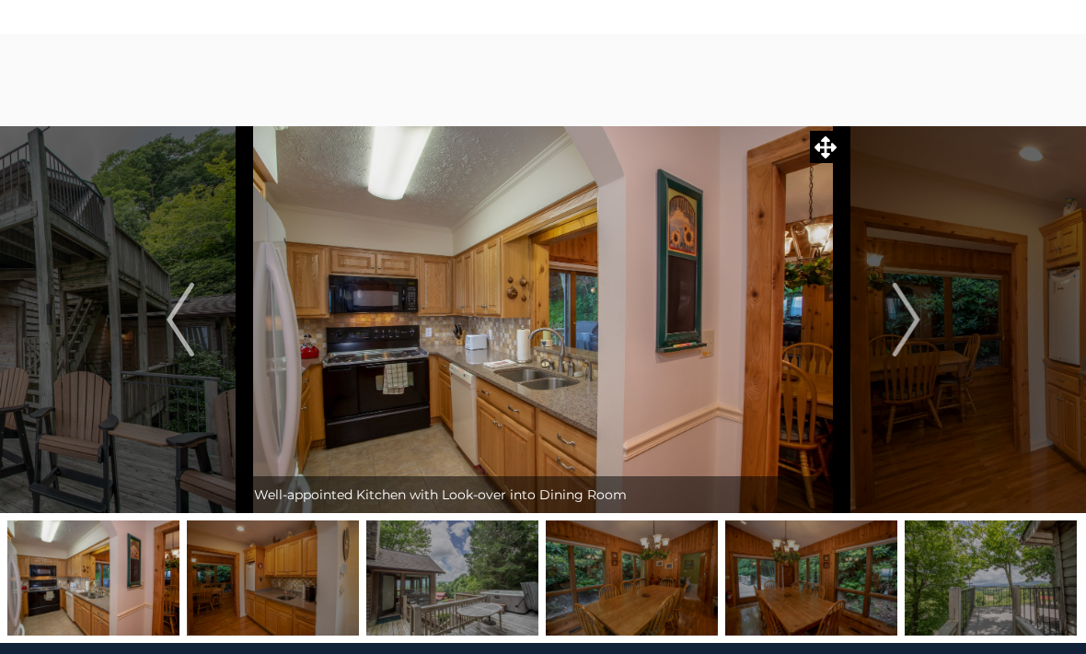
click at [907, 329] on img "Next" at bounding box center [906, 320] width 28 height 74
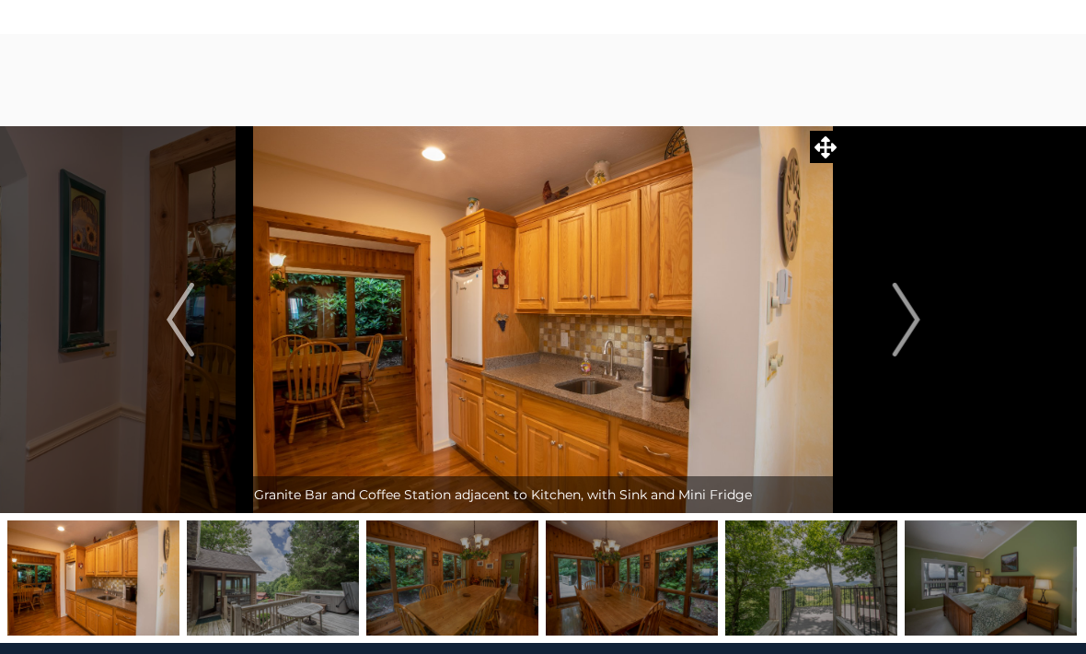
click at [909, 329] on img "Next" at bounding box center [906, 320] width 28 height 74
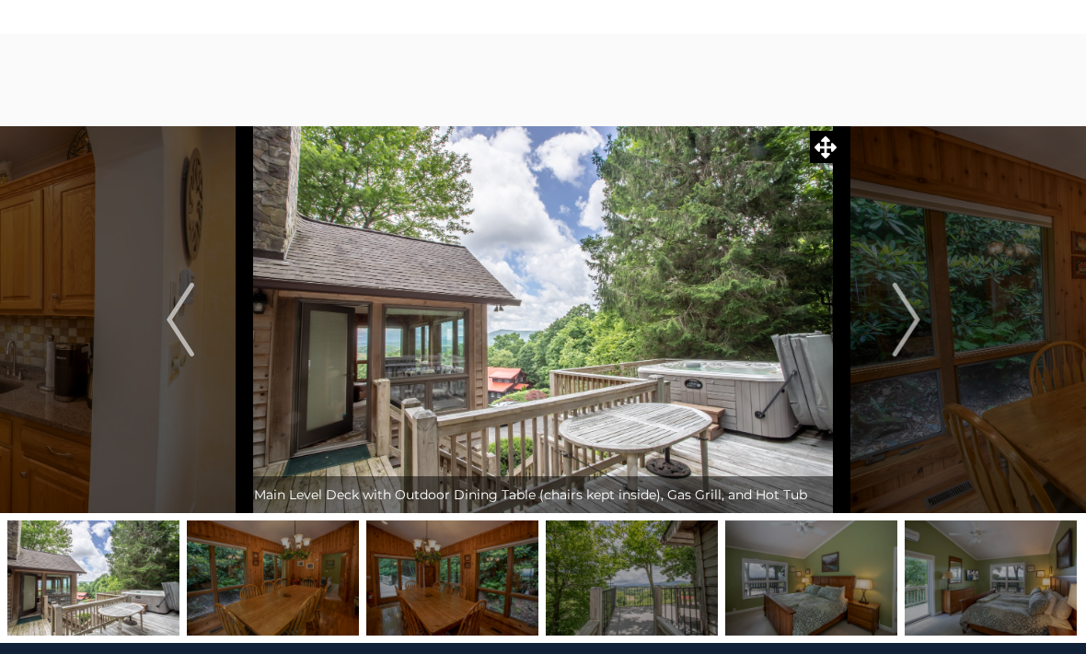
click at [172, 331] on img "Previous" at bounding box center [181, 320] width 28 height 74
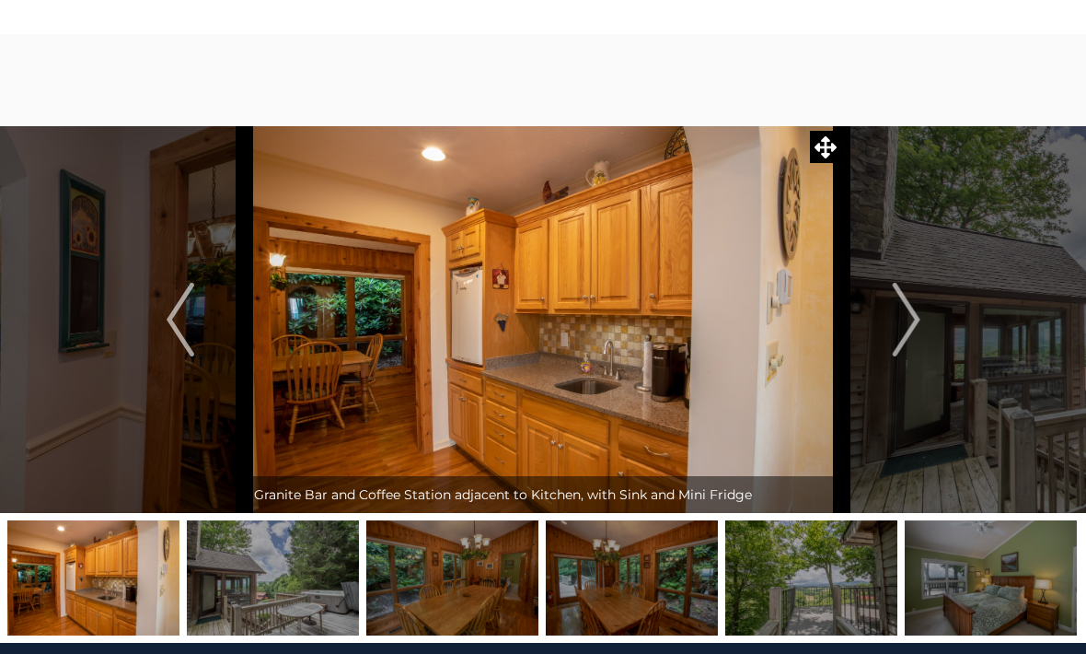
click at [911, 331] on img "Next" at bounding box center [906, 320] width 28 height 74
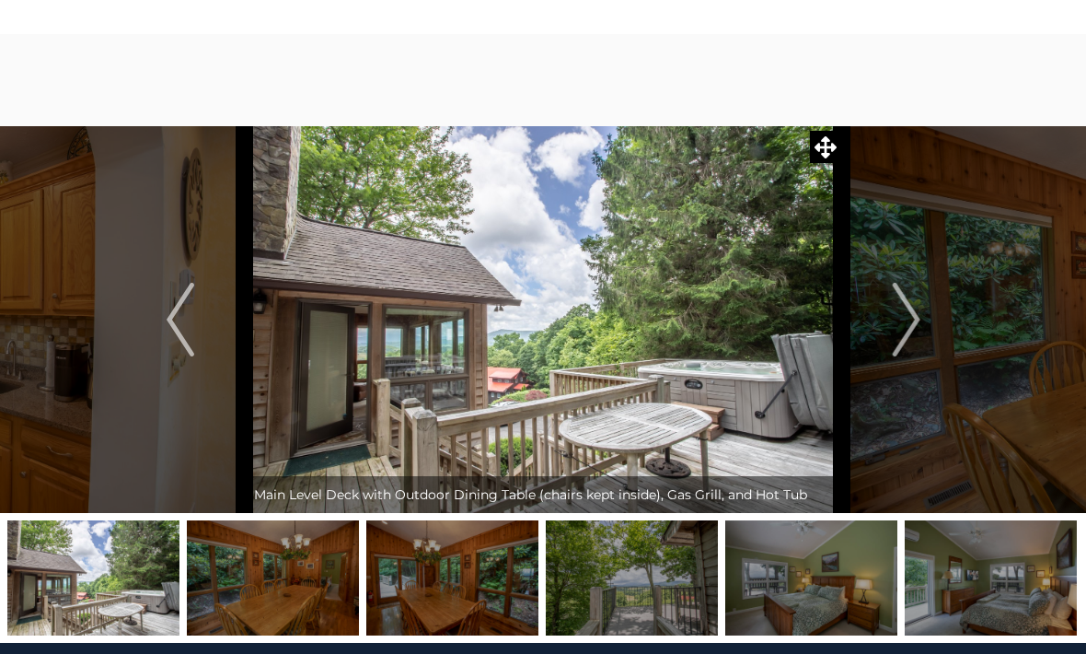
click at [912, 330] on img "Next" at bounding box center [906, 320] width 28 height 74
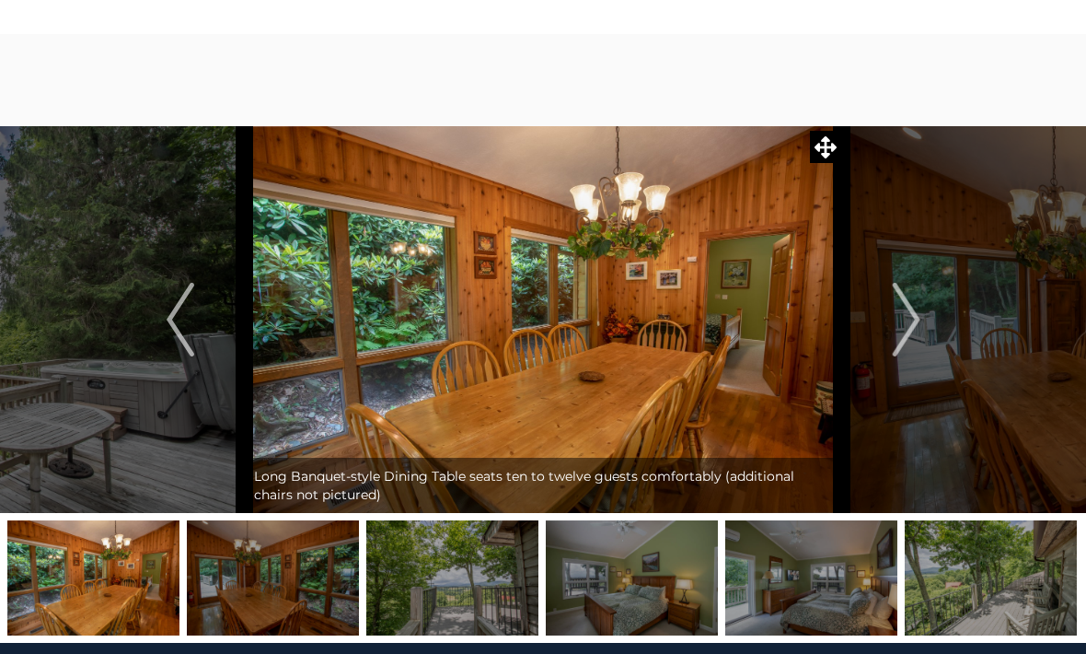
click at [909, 331] on img "Next" at bounding box center [906, 320] width 28 height 74
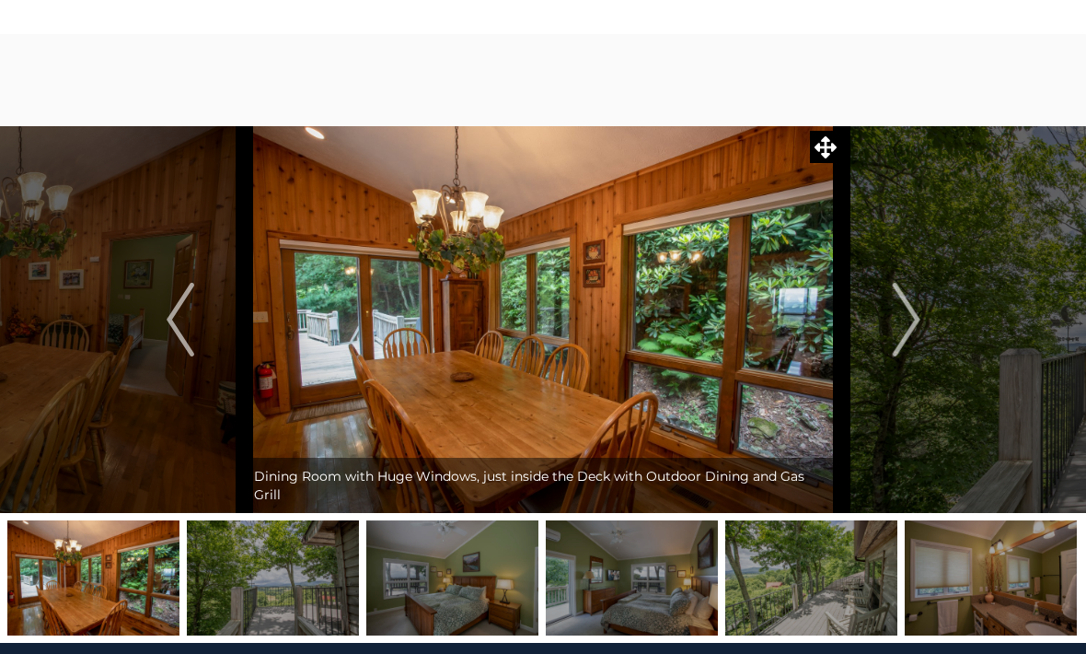
click at [911, 329] on img "Next" at bounding box center [906, 320] width 28 height 74
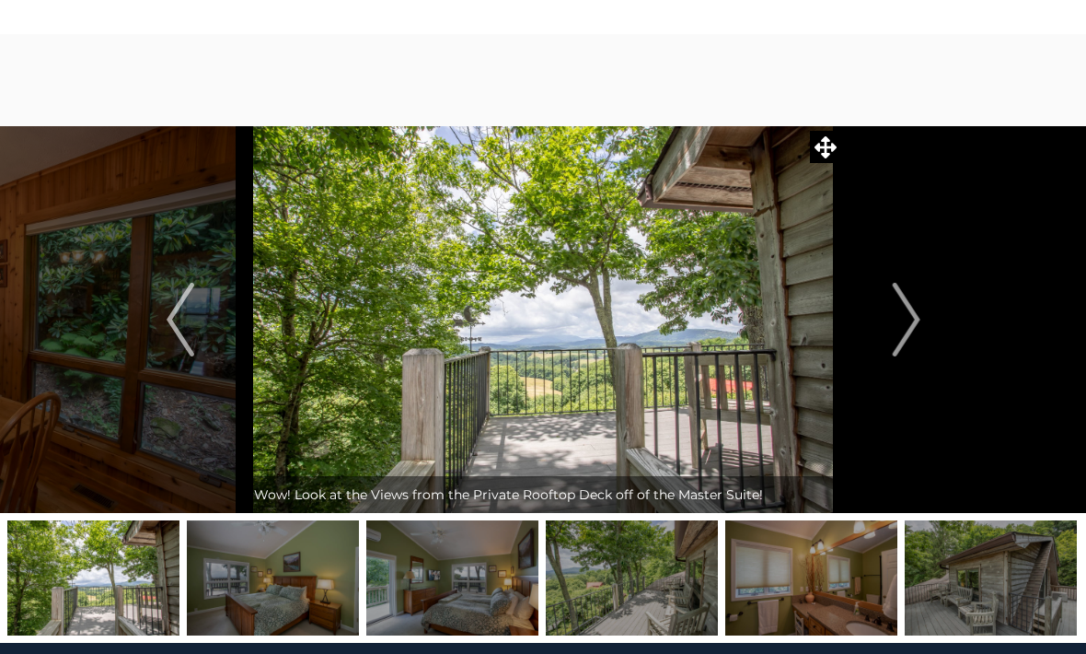
click at [909, 331] on img "Next" at bounding box center [906, 320] width 28 height 74
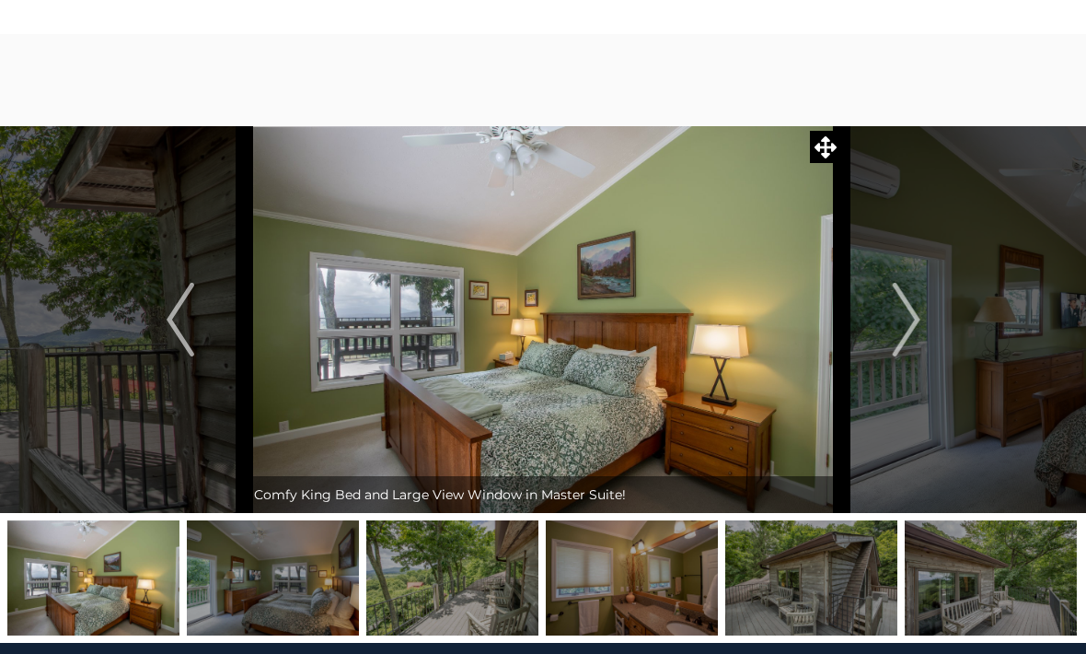
click at [906, 340] on img "Next" at bounding box center [906, 320] width 28 height 74
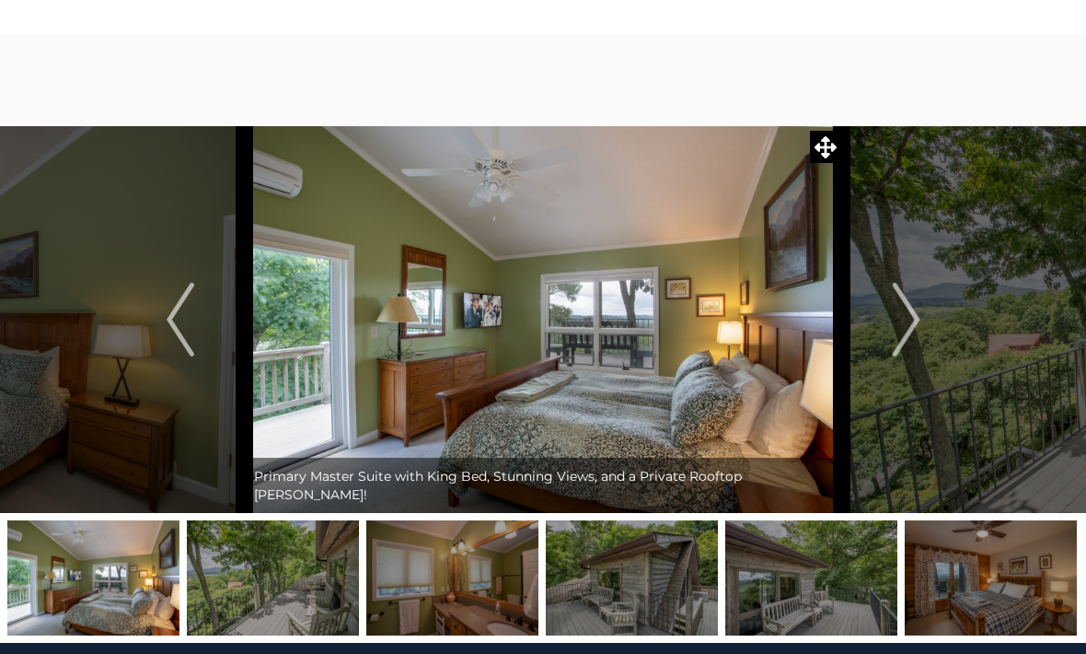
click at [905, 343] on img "Next" at bounding box center [906, 320] width 28 height 74
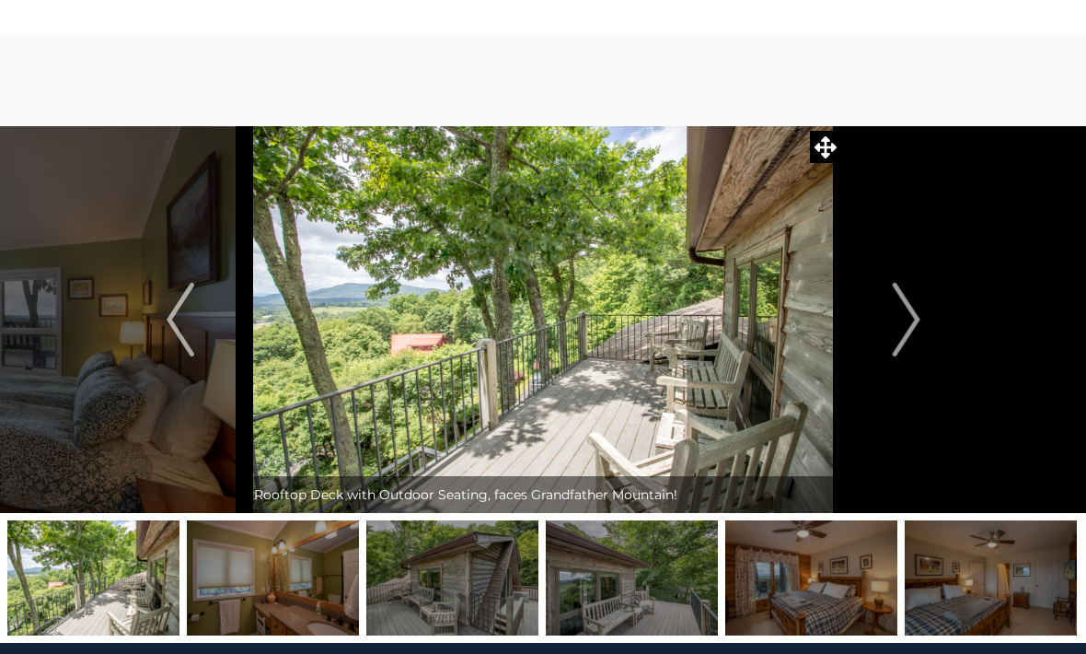
click at [906, 336] on img "Next" at bounding box center [906, 320] width 28 height 74
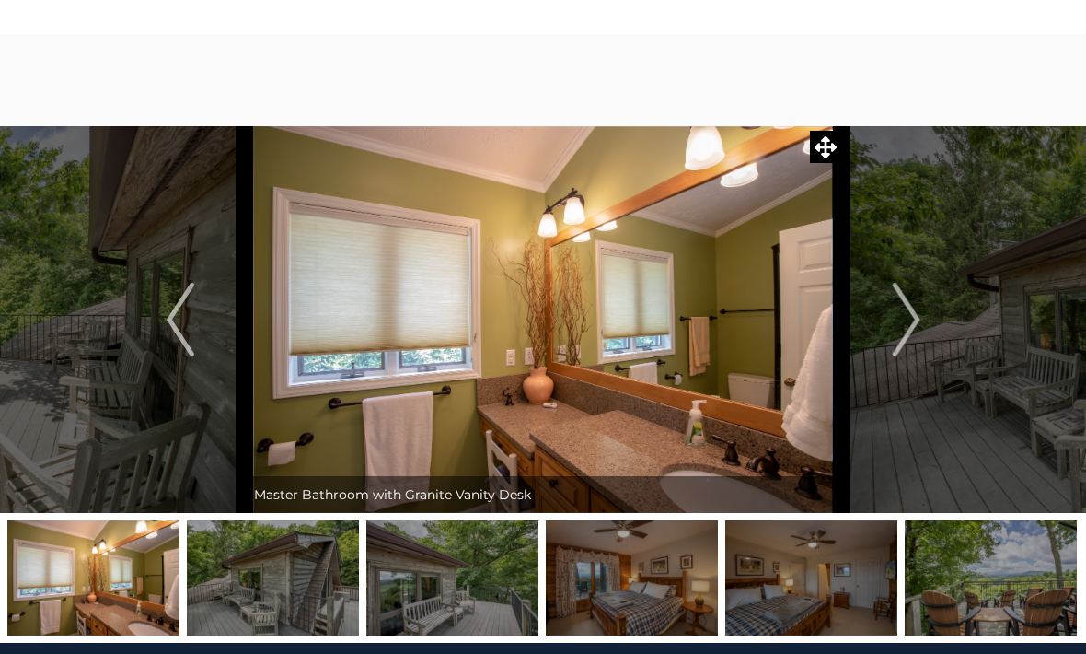
click at [904, 336] on img "Next" at bounding box center [906, 320] width 28 height 74
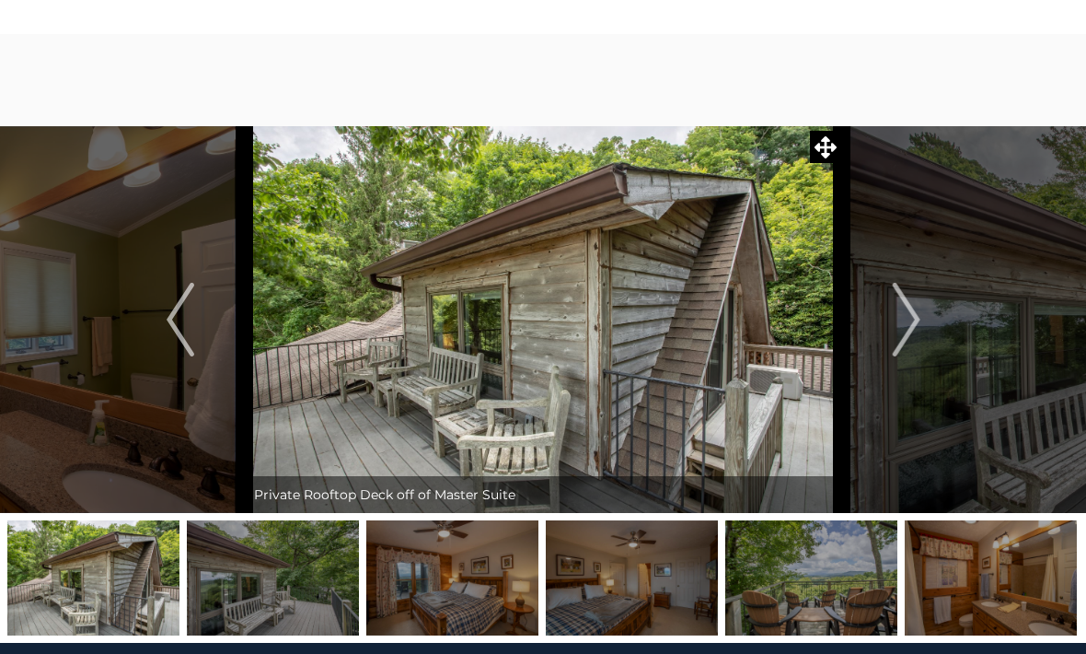
click at [911, 332] on img "Next" at bounding box center [906, 320] width 28 height 74
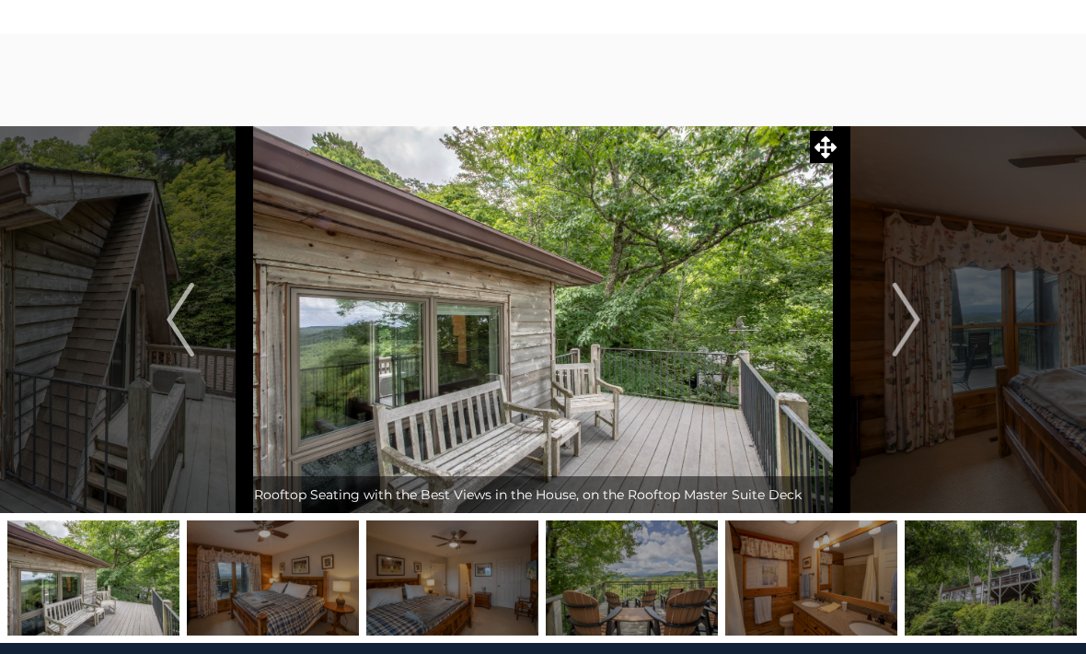
click at [903, 336] on img "Next" at bounding box center [906, 320] width 28 height 74
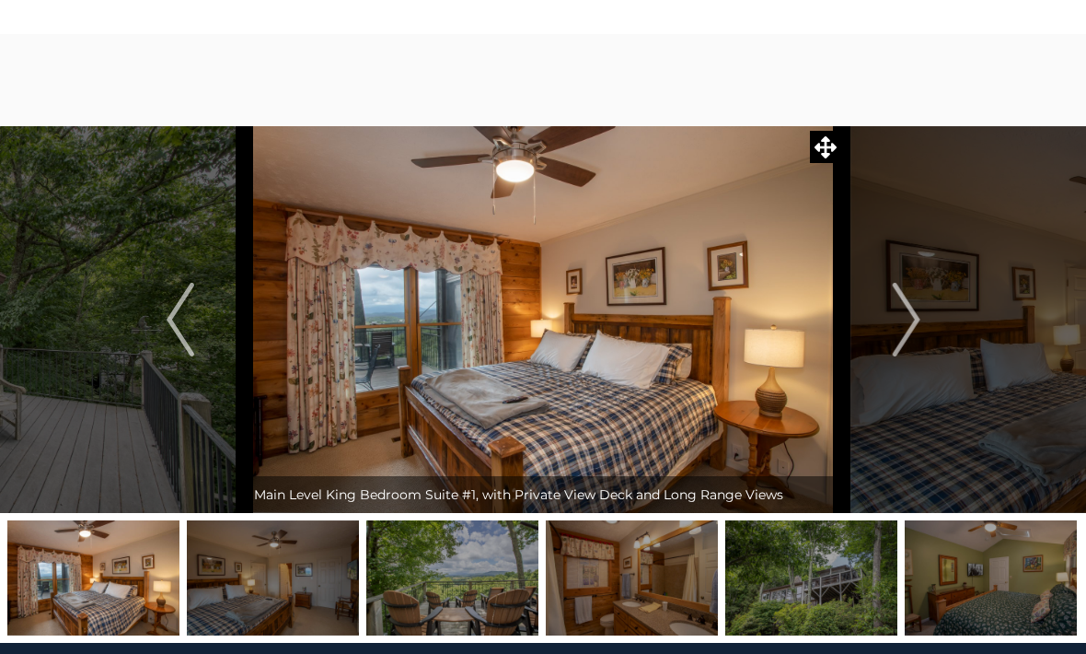
click at [903, 335] on img "Next" at bounding box center [906, 320] width 28 height 74
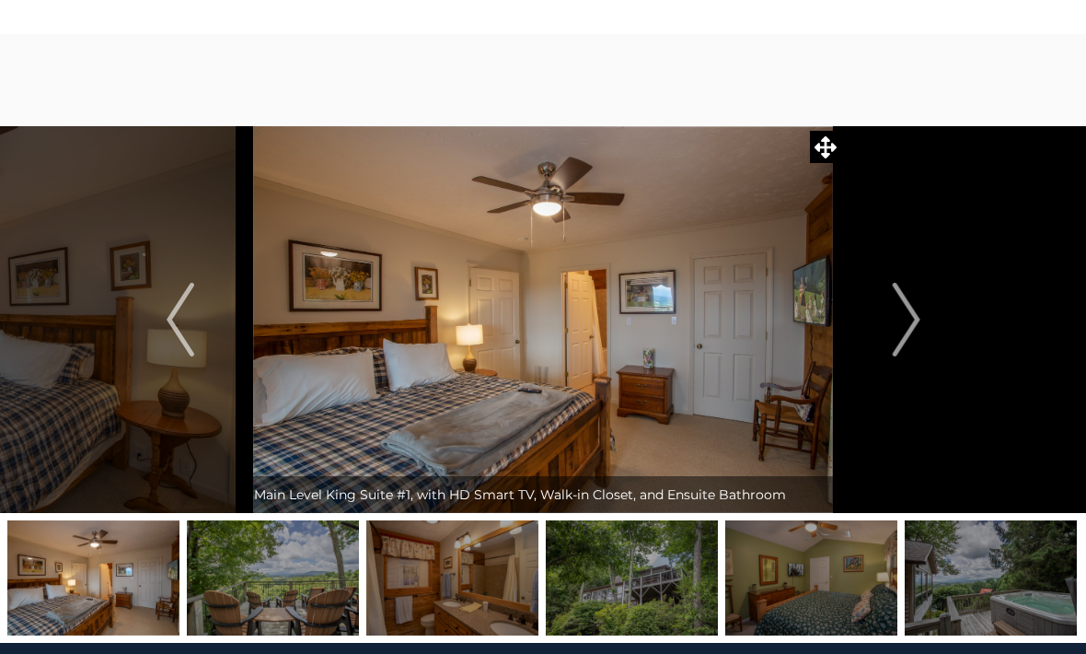
click at [900, 335] on img "Next" at bounding box center [906, 320] width 28 height 74
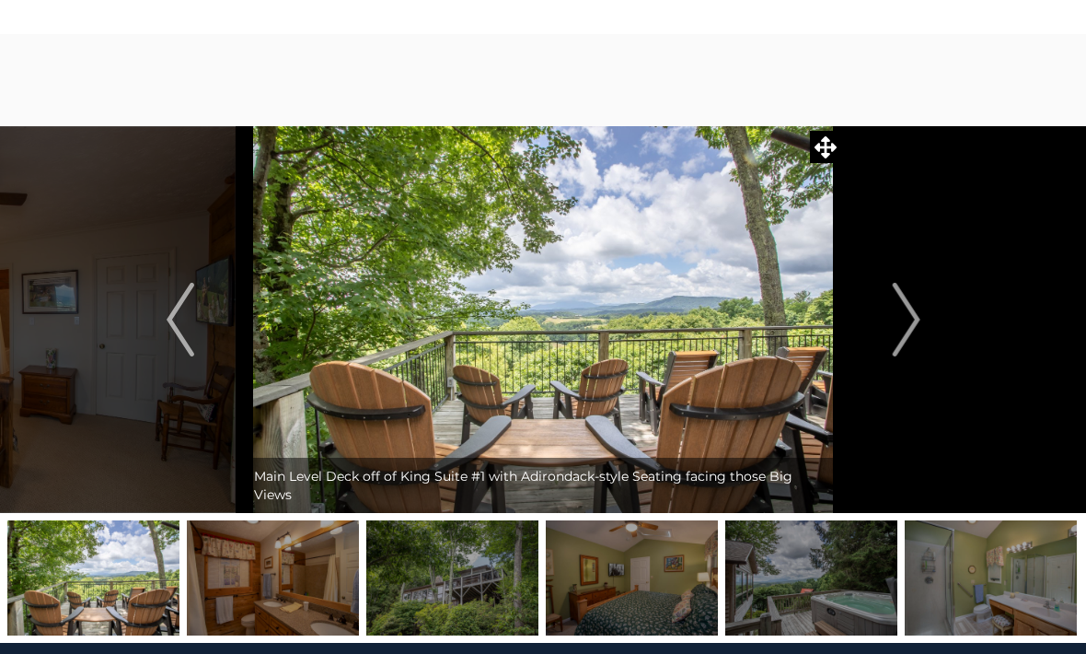
click at [900, 335] on img "Next" at bounding box center [906, 320] width 28 height 74
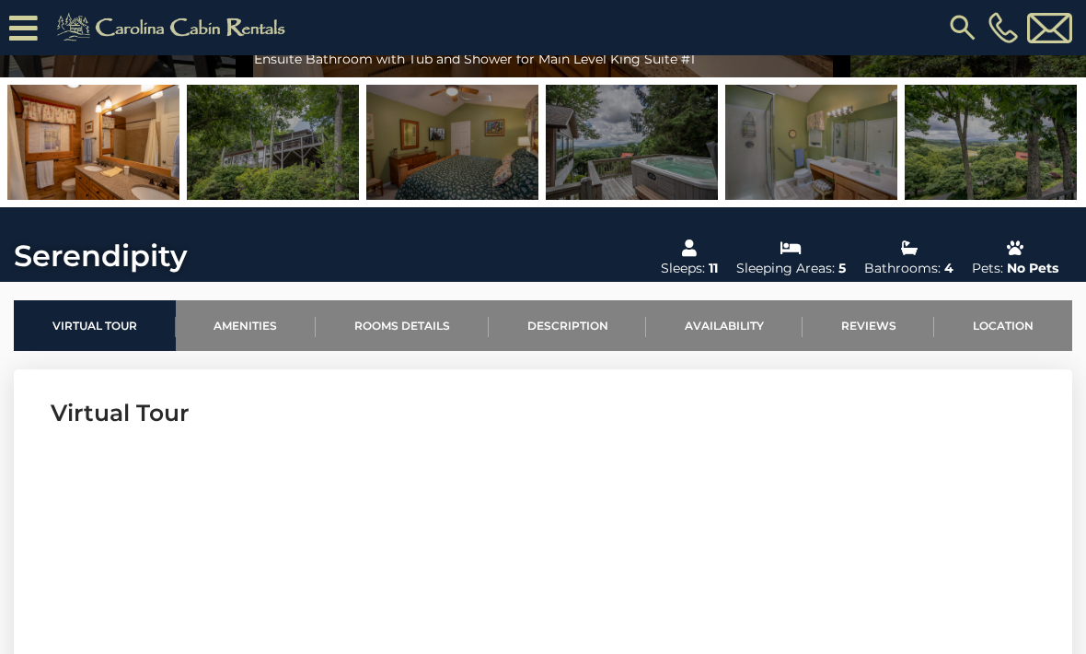
scroll to position [461, 0]
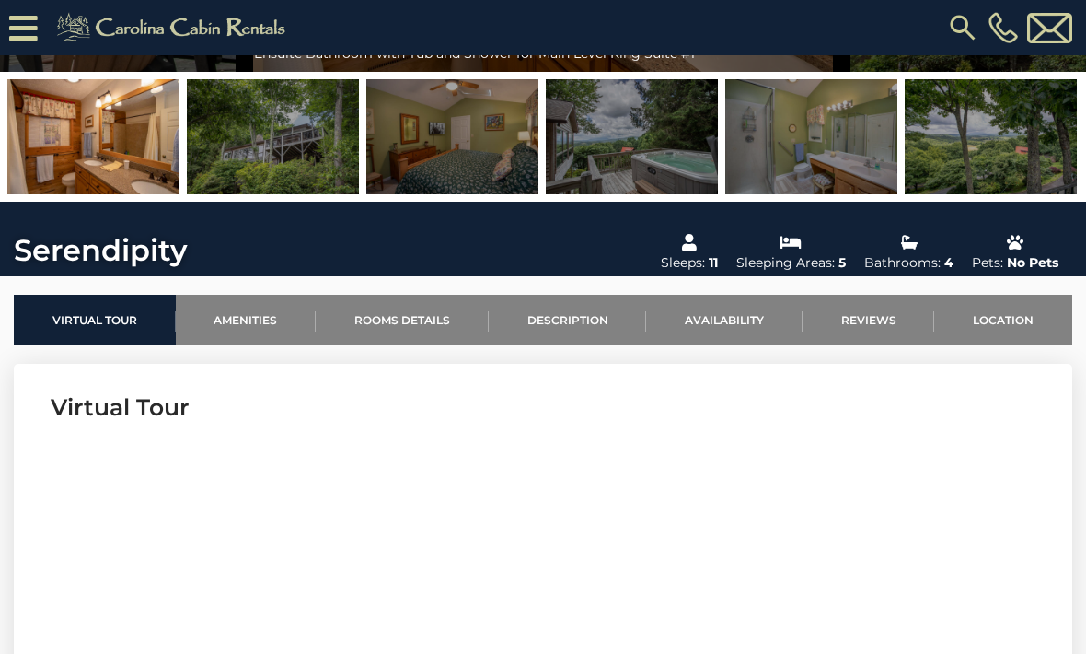
click at [437, 320] on link "Rooms Details" at bounding box center [402, 320] width 173 height 51
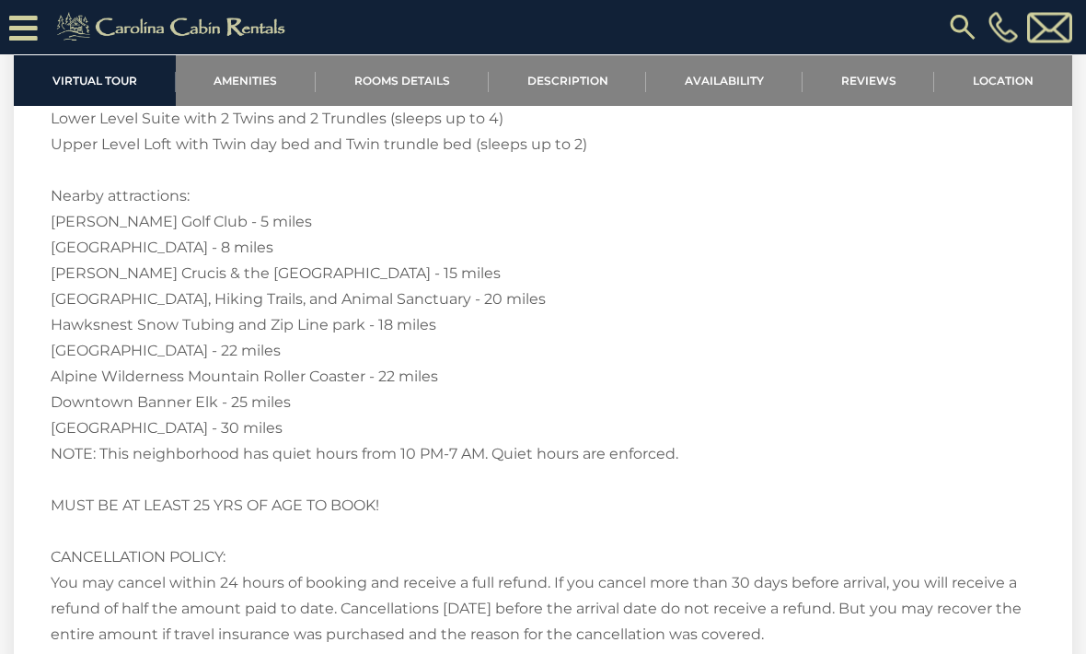
scroll to position [4240, 0]
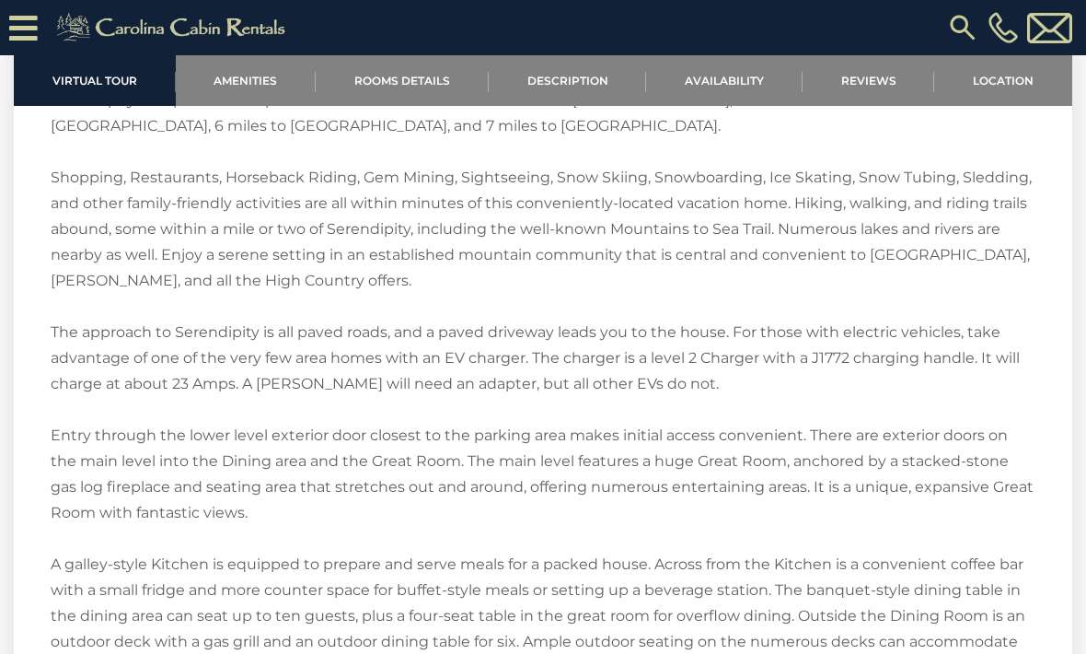
click at [877, 80] on link "Reviews" at bounding box center [869, 80] width 133 height 51
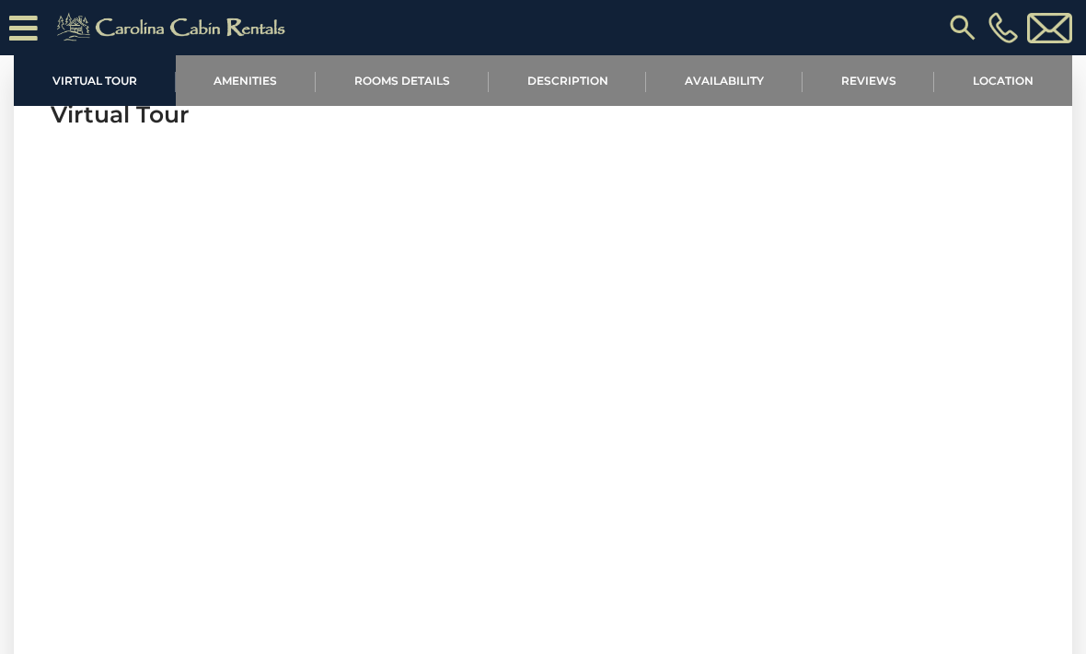
scroll to position [758, 0]
